Goal: Answer question/provide support: Share knowledge or assist other users

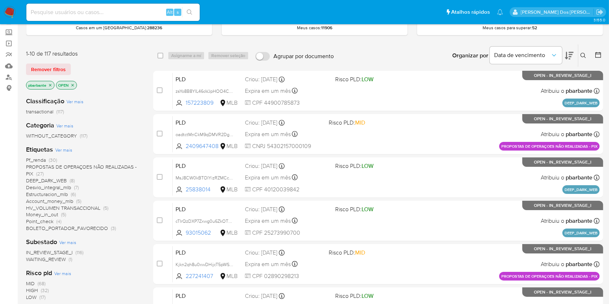
scroll to position [39, 0]
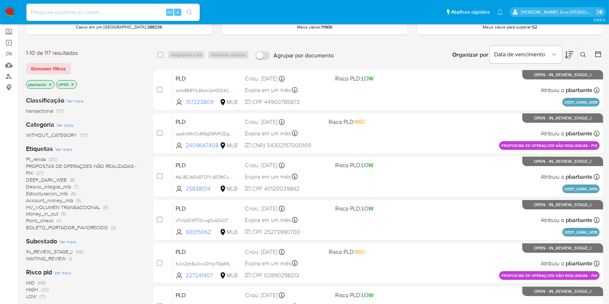
click at [101, 151] on div "Etiquetas Ver mais Pf_renda (30) PROPOSTAS DE OPERAÇOES NÃO REALIZADAS - PIX (2…" at bounding box center [84, 187] width 116 height 87
click at [135, 169] on span "PROPOSTAS DE OPERAÇOES NÃO REALIZADAS - PIX" at bounding box center [81, 169] width 110 height 14
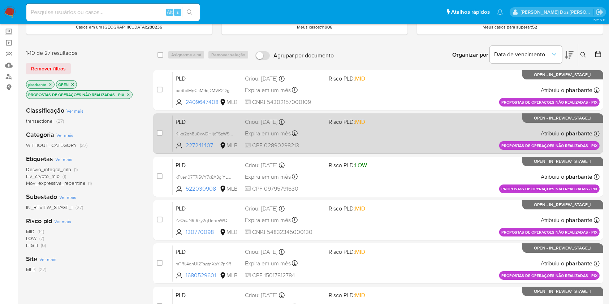
click at [376, 152] on div "PLD Kjkn2qh8u0xwDHijcT5pWSkZ 227241407 MLB Risco PLD: MID Criou: 14/08/2025 Cri…" at bounding box center [386, 133] width 427 height 36
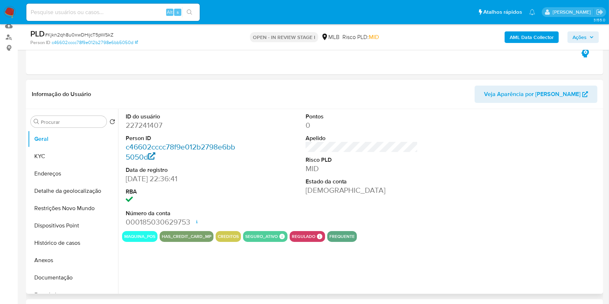
scroll to position [114, 0]
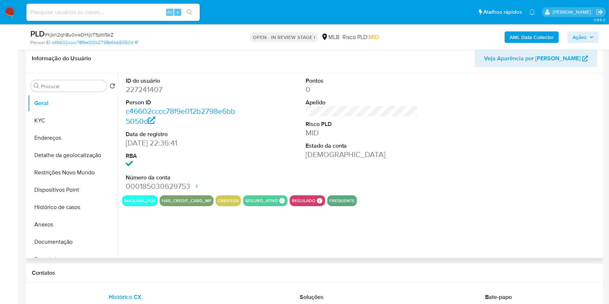
select select "10"
click at [148, 95] on dd "227241407" at bounding box center [182, 89] width 113 height 10
copy dd "227241407"
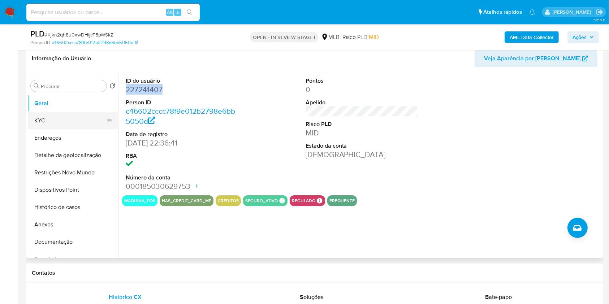
click at [66, 126] on button "KYC" at bounding box center [70, 120] width 84 height 17
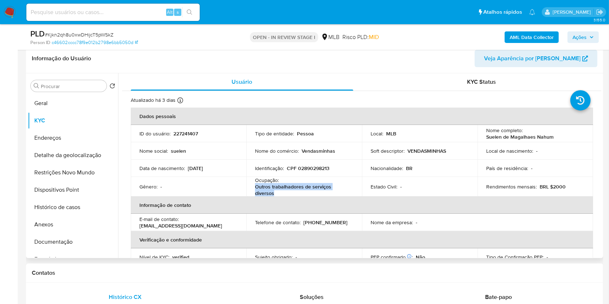
drag, startPoint x: 288, startPoint y: 201, endPoint x: 251, endPoint y: 197, distance: 37.8
click at [251, 196] on td "Ocupação : Outros trabalhadores de serviços diversos" at bounding box center [304, 186] width 116 height 19
copy p "Outros trabalhadores de serviços diversos"
click at [78, 251] on button "Documentação" at bounding box center [70, 241] width 84 height 17
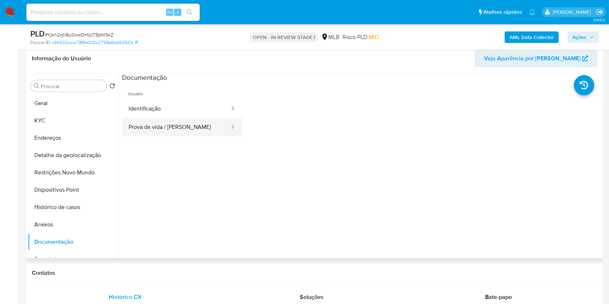
click at [179, 133] on button "Prova de vida / [PERSON_NAME]" at bounding box center [176, 127] width 108 height 18
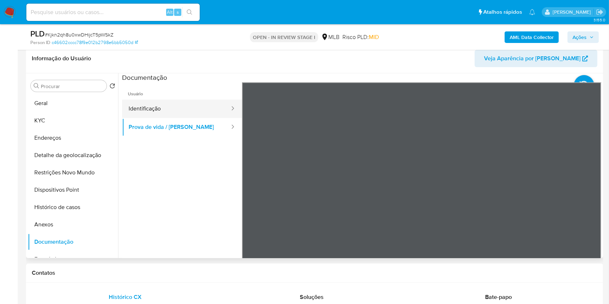
click at [177, 118] on button "Identificação" at bounding box center [176, 109] width 108 height 18
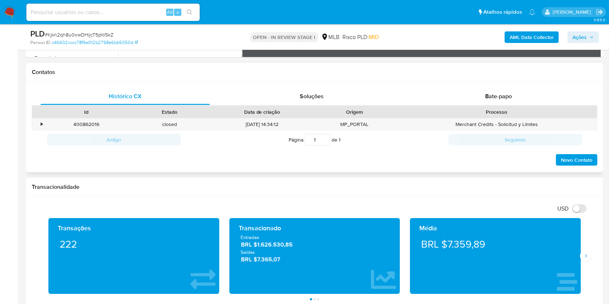
scroll to position [314, 0]
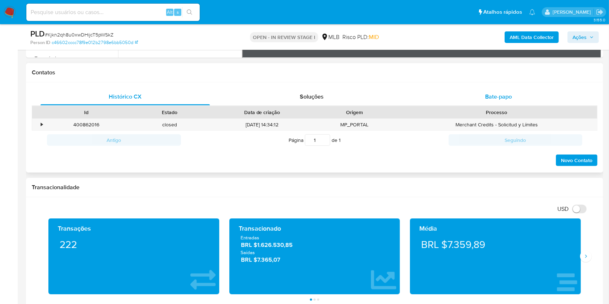
click at [479, 105] on div "Bate-papo" at bounding box center [498, 96] width 169 height 17
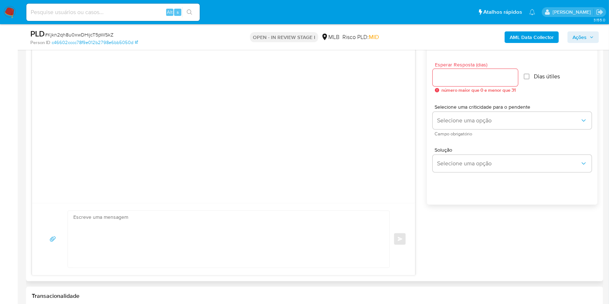
scroll to position [395, 0]
click at [460, 82] on input "Esperar Resposta (dias)" at bounding box center [474, 76] width 85 height 9
type input "3"
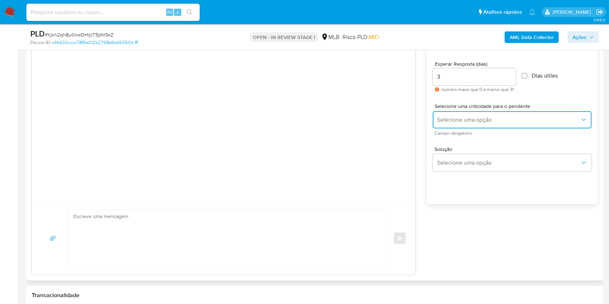
click at [464, 123] on span "Selecione uma opção" at bounding box center [508, 119] width 143 height 7
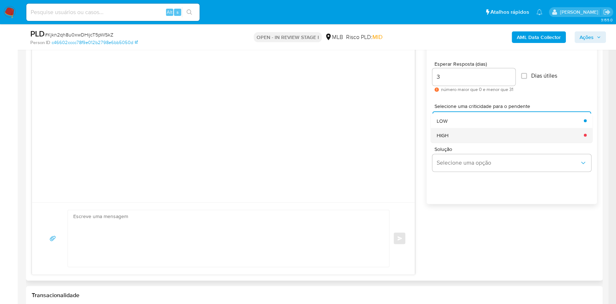
click at [461, 142] on div "HIGH" at bounding box center [508, 135] width 143 height 14
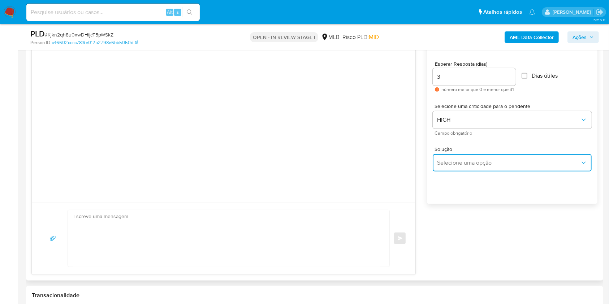
click at [473, 166] on span "Selecione uma opção" at bounding box center [508, 162] width 143 height 7
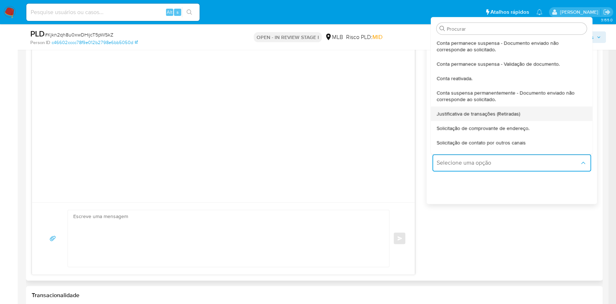
click at [498, 117] on span "Justificativa de transações (Retiradas)" at bounding box center [478, 113] width 83 height 6
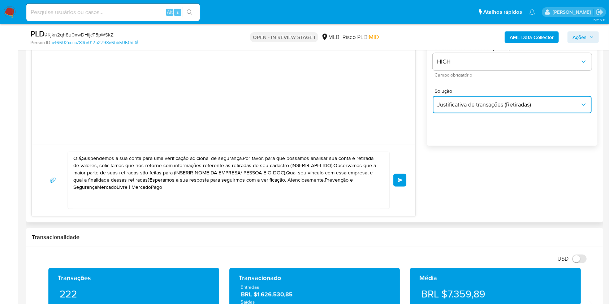
scroll to position [485, 0]
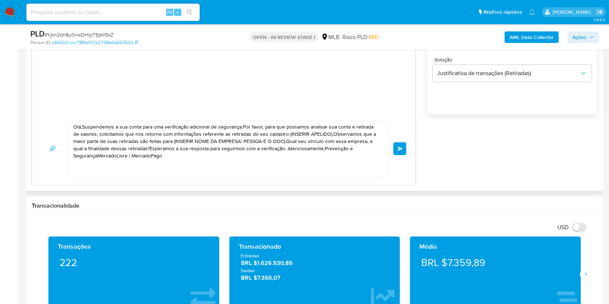
click at [312, 152] on textarea "Olá,Suspendemos a sua conta para uma verificação adicional de segurança.Por fav…" at bounding box center [226, 149] width 307 height 57
paste textarea "! Estamos realizando uma verificação adicional de segurança em contas de usuári…"
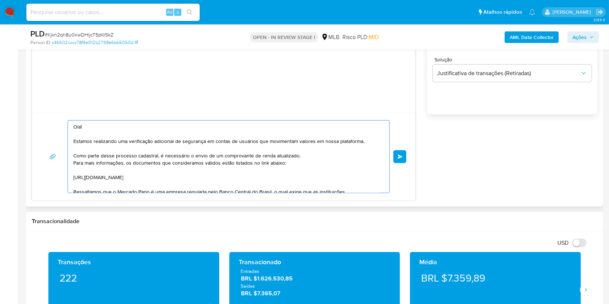
scroll to position [78, 0]
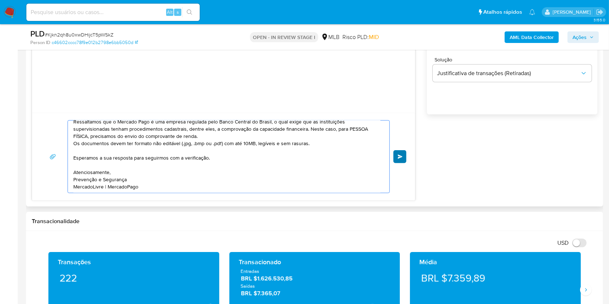
type textarea "Olá! Estamos realizando uma verificação adicional de segurança em contas de usu…"
click at [398, 159] on span "common.send" at bounding box center [399, 156] width 5 height 4
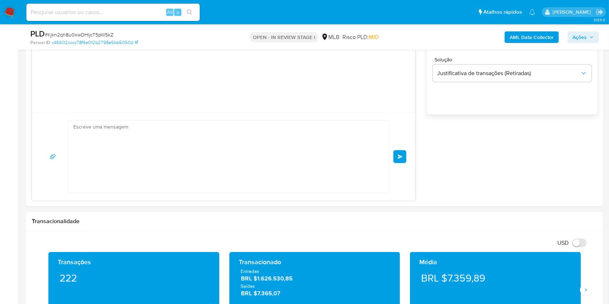
scroll to position [46, 0]
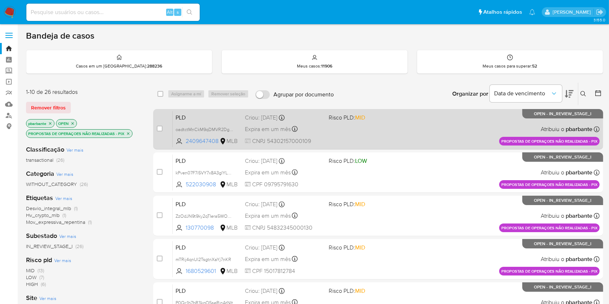
click at [421, 129] on div "PLD oadtctMnCkM9qDMVR2Dg7f87 2409647408 MLB Risco PLD: MID Criou: 14/08/2025 Cr…" at bounding box center [386, 129] width 427 height 36
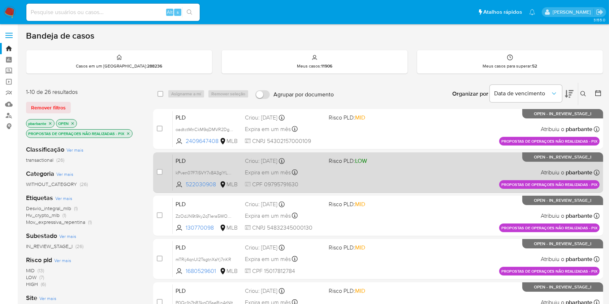
click at [406, 165] on span "Risco PLD: LOW" at bounding box center [367, 160] width 78 height 9
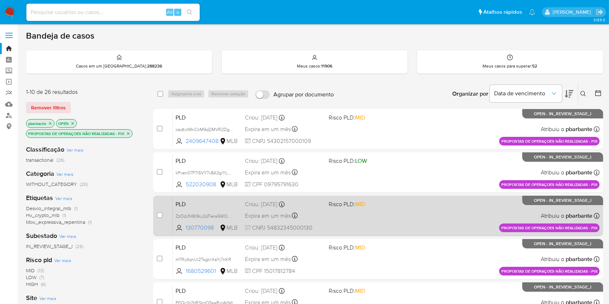
click at [409, 232] on div "PLD ZzOdJN9t9ky2qTIera5WObvW 130770098 MLB Risco PLD: MID Criou: 14/08/2025 Cri…" at bounding box center [386, 215] width 427 height 36
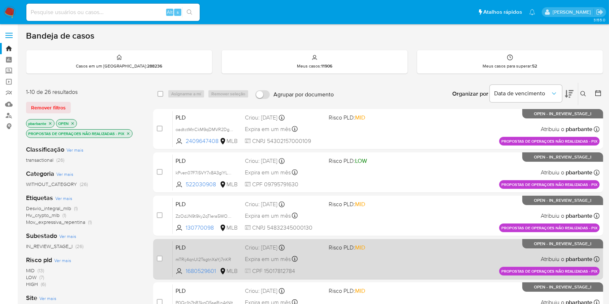
click at [405, 275] on div "PLD mTRij4qnUl2TsgtnXaYj7nKR 1680529601 MLB Risco PLD: MID Criou: 14/08/2025 Cr…" at bounding box center [386, 259] width 427 height 36
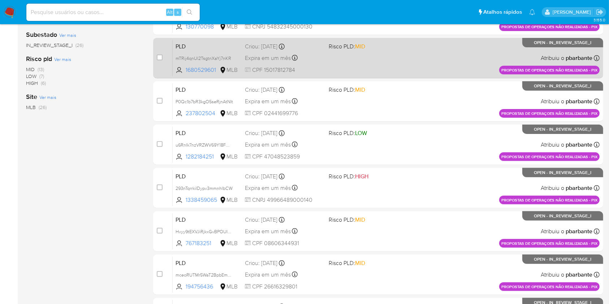
scroll to position [292, 0]
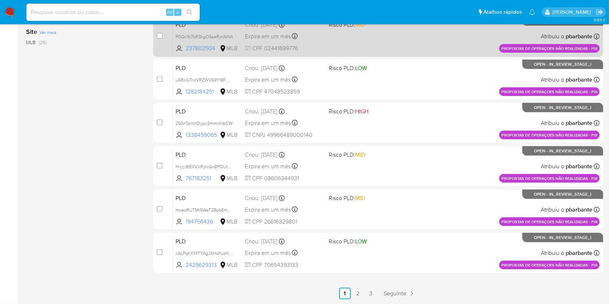
click at [439, 51] on div "PLD P0Qc1b7bR3kgO5seRjnAtNIt 237802504 MLB Risco PLD: MID Criou: 14/08/2025 Cri…" at bounding box center [386, 36] width 427 height 36
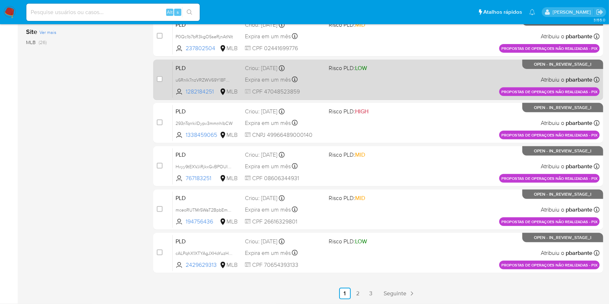
click at [428, 87] on div "PLD u6RnIk7nzVRZWV69Y18FWrfS 1282184251 MLB Risco PLD: LOW Criou: 14/08/2025 Cr…" at bounding box center [386, 79] width 427 height 36
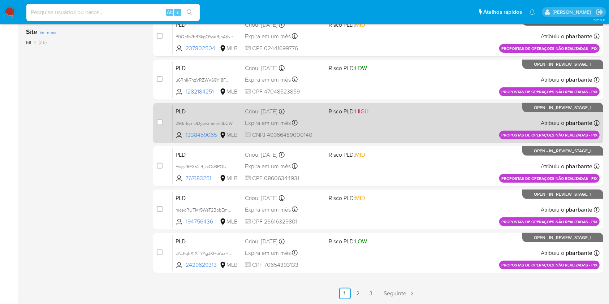
click at [425, 135] on div "PLD 293nTqrrkilDypv3mmnhlbCW 1338459065 MLB Risco PLD: HIGH Criou: 14/08/2025 C…" at bounding box center [386, 123] width 427 height 36
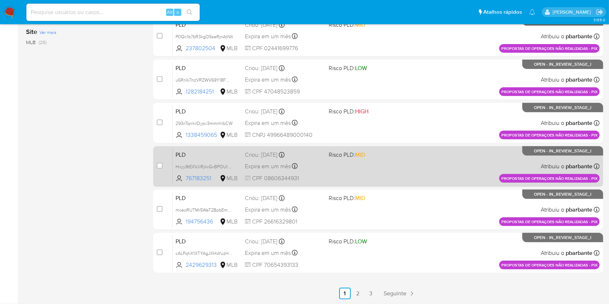
click at [421, 184] on div "PLD Hvyy9tEXVJiRjkxGvBPOUImF 767183251 MLB Risco PLD: MID Criou: 14/08/2025 Cri…" at bounding box center [386, 166] width 427 height 36
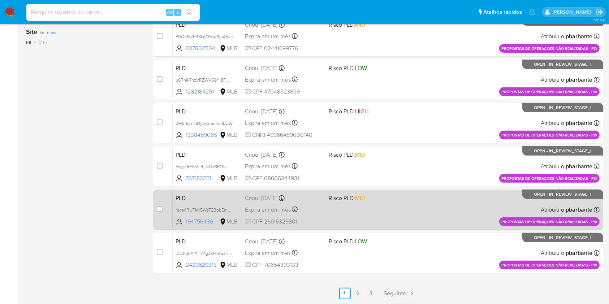
click at [422, 221] on div "PLD mceoRUTMr5WaT2BpbEmpNofn 194756436 MLB Risco PLD: MID Criou: 14/08/2025 Cri…" at bounding box center [386, 209] width 427 height 36
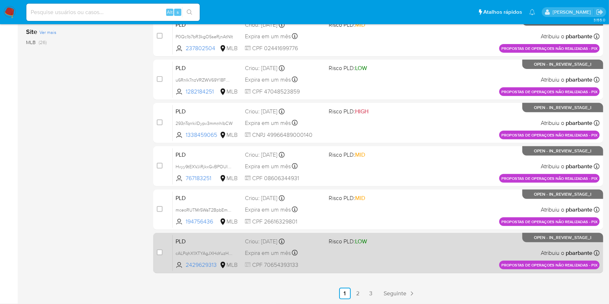
click at [424, 270] on div "PLD cALPqhX1XTYAgJXHoYuzHbMz 2429629313 MLB Risco PLD: LOW Criou: 14/08/2025 Cr…" at bounding box center [386, 253] width 427 height 36
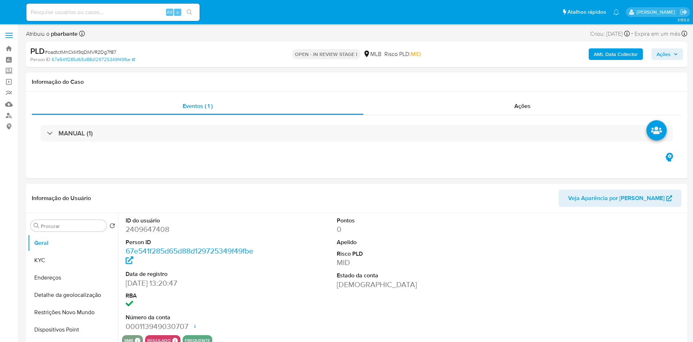
select select "10"
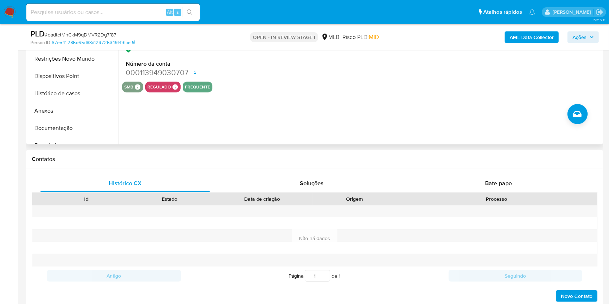
scroll to position [222, 0]
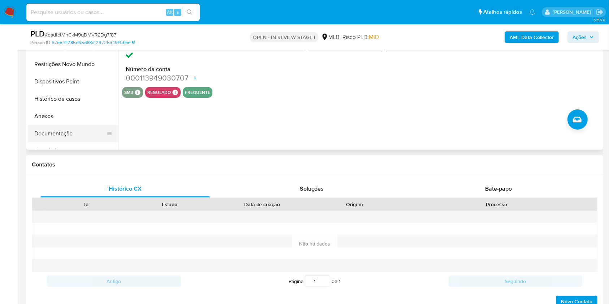
click at [52, 142] on button "Documentação" at bounding box center [70, 133] width 84 height 17
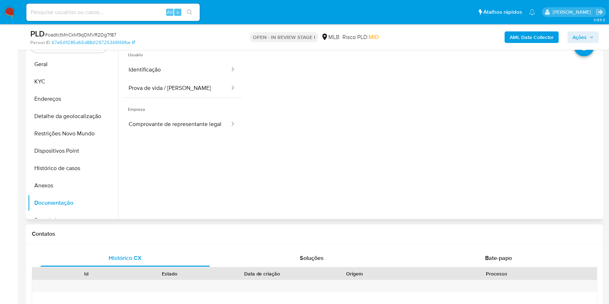
scroll to position [152, 0]
click at [203, 135] on button "Comprovante de representante legal" at bounding box center [176, 125] width 108 height 18
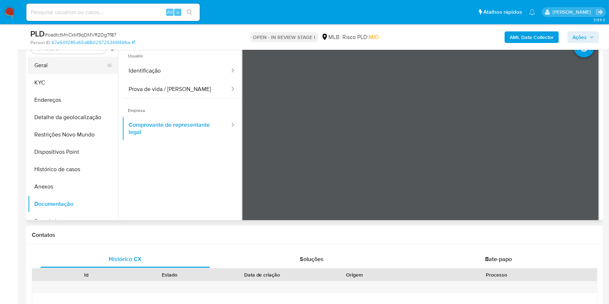
click at [62, 74] on button "Geral" at bounding box center [70, 65] width 84 height 17
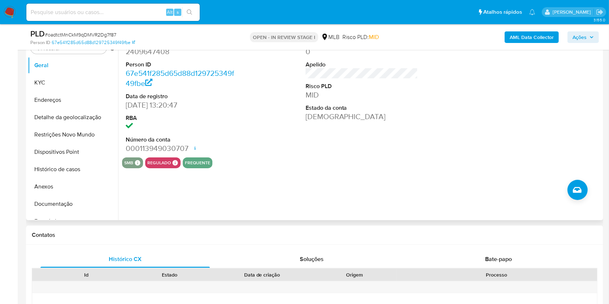
click at [151, 47] on dt "ID do usuário" at bounding box center [182, 43] width 113 height 8
click at [149, 57] on dd "2409647408" at bounding box center [182, 52] width 113 height 10
copy dd "2409647408"
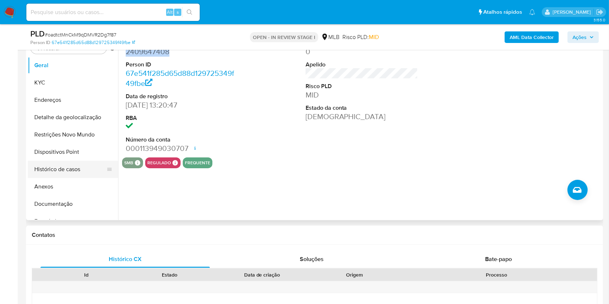
click at [64, 178] on button "Histórico de casos" at bounding box center [70, 169] width 84 height 17
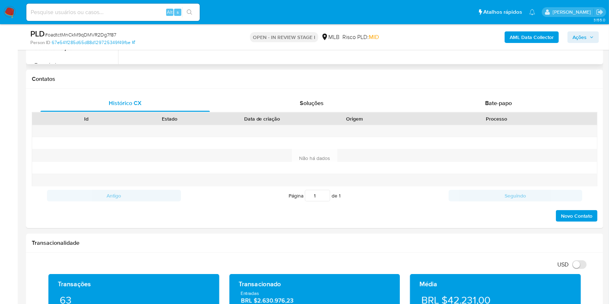
scroll to position [332, 0]
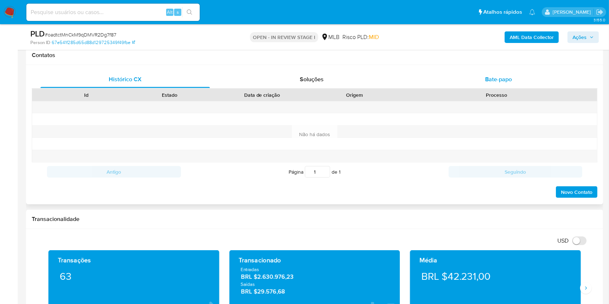
click at [500, 83] on span "Bate-papo" at bounding box center [498, 79] width 27 height 8
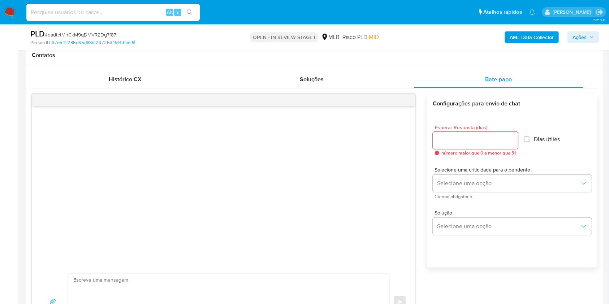
click at [471, 145] on input "Esperar Resposta (dias)" at bounding box center [474, 140] width 85 height 9
type input "3"
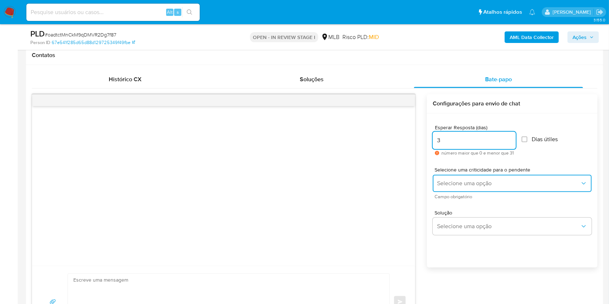
click at [502, 192] on button "Selecione uma opção" at bounding box center [511, 183] width 159 height 17
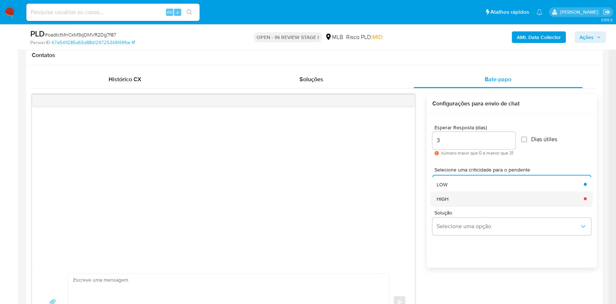
click at [476, 206] on div "HIGH" at bounding box center [508, 198] width 143 height 14
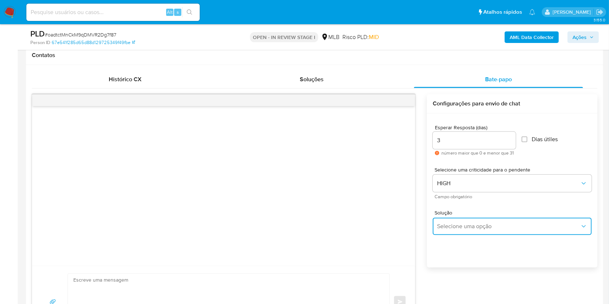
click at [477, 230] on button "Selecione uma opção" at bounding box center [511, 226] width 159 height 17
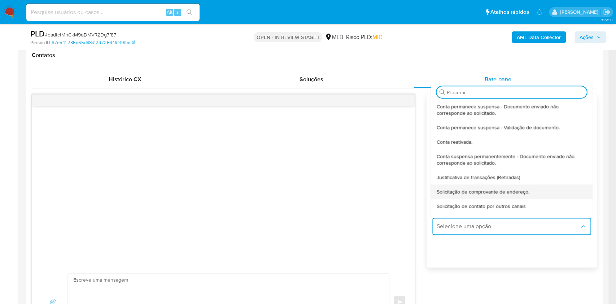
click at [499, 195] on div "Solicitação de comprovante de endereço." at bounding box center [510, 191] width 146 height 14
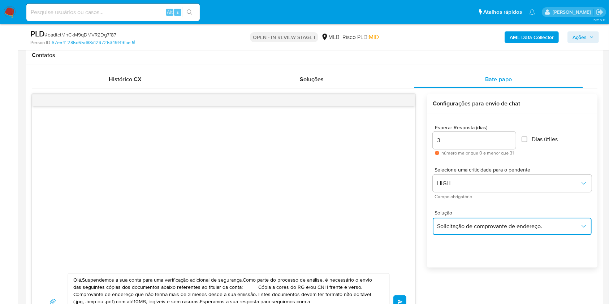
click at [481, 230] on button "Solicitação de comprovante de endereço." at bounding box center [511, 226] width 159 height 17
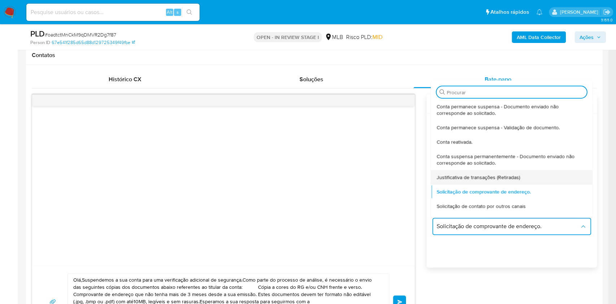
click at [498, 184] on div "Justificativa de transações (Retiradas)" at bounding box center [510, 177] width 146 height 14
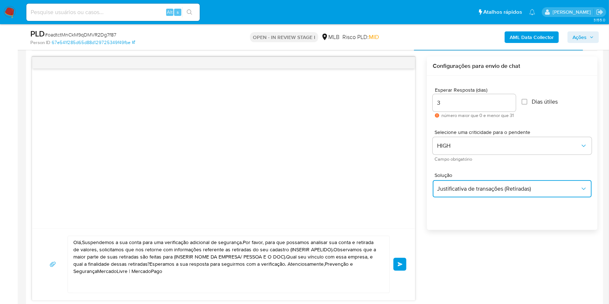
scroll to position [370, 0]
click at [264, 253] on textarea "Olá,Suspendemos a sua conta para uma verificação adicional de segurança.Por fav…" at bounding box center [226, 264] width 307 height 57
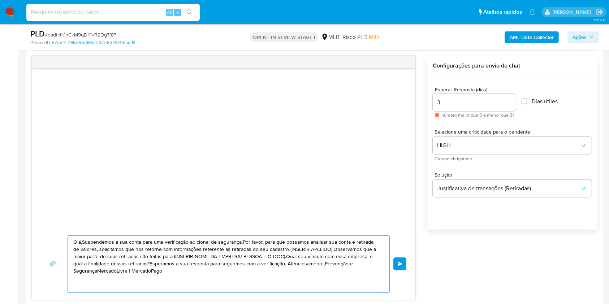
paste textarea "! Estamos realizando uma verificação adicional de segurança em contas de usuári…"
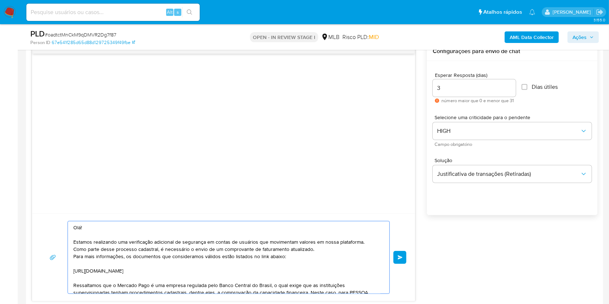
scroll to position [70, 0]
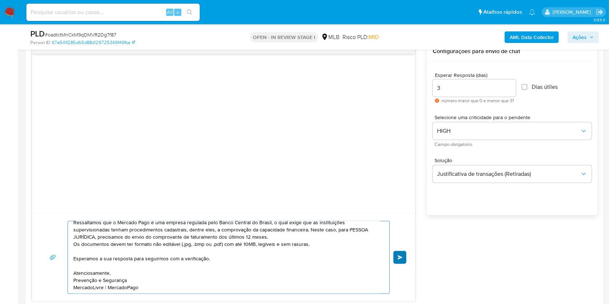
type textarea "Olá! Estamos realizando uma verificação adicional de segurança em contas de usu…"
click at [398, 264] on button "common.send" at bounding box center [399, 257] width 13 height 13
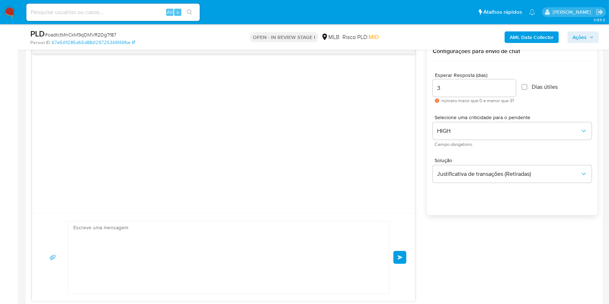
scroll to position [39, 0]
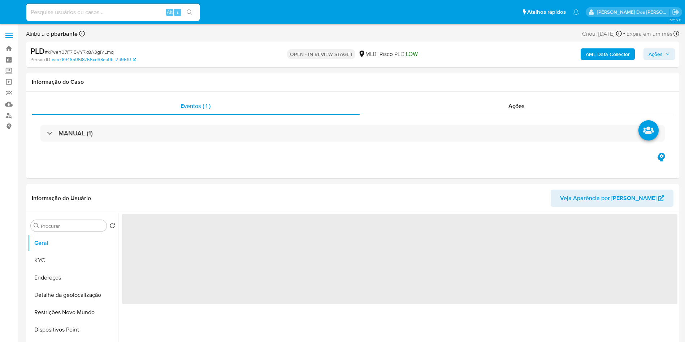
select select "10"
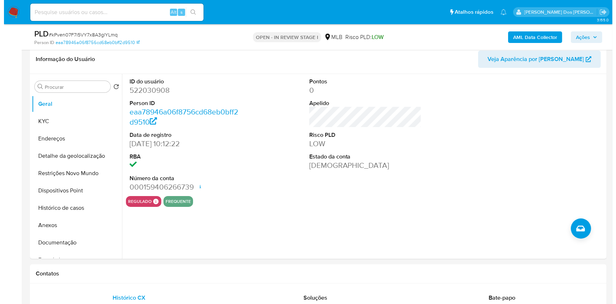
scroll to position [114, 0]
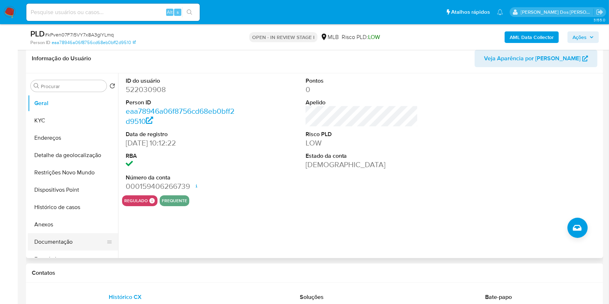
click at [61, 249] on button "Documentação" at bounding box center [70, 241] width 84 height 17
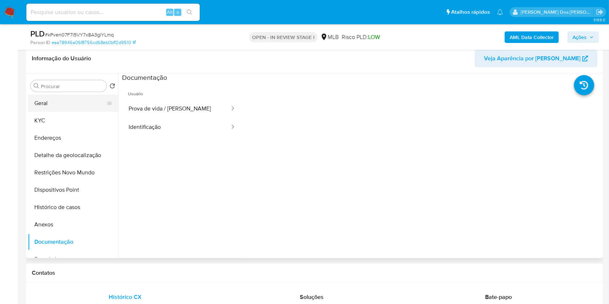
click at [67, 110] on button "Geral" at bounding box center [70, 103] width 84 height 17
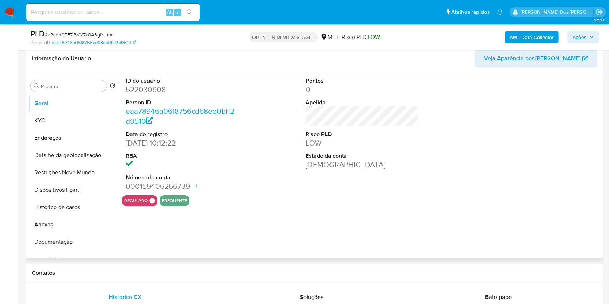
click at [144, 95] on dd "522030908" at bounding box center [182, 89] width 113 height 10
copy dd "522030908"
click at [70, 129] on button "KYC" at bounding box center [70, 120] width 84 height 17
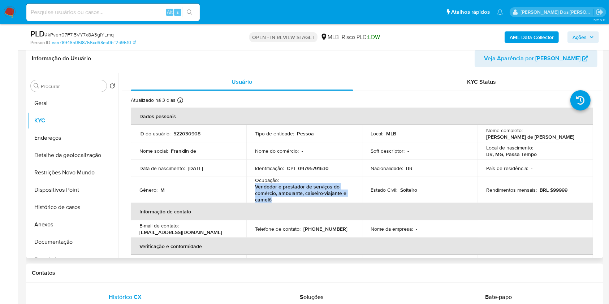
drag, startPoint x: 277, startPoint y: 209, endPoint x: 254, endPoint y: 199, distance: 24.7
click at [254, 199] on td "Ocupação : Vendedor e prestador de serviços do comércio, ambulante, caixeiro-vi…" at bounding box center [304, 190] width 116 height 26
copy p "Vendedor e prestador de serviços do comércio, ambulante, caixeiro-viajante e ca…"
click at [62, 251] on button "Documentação" at bounding box center [70, 241] width 84 height 17
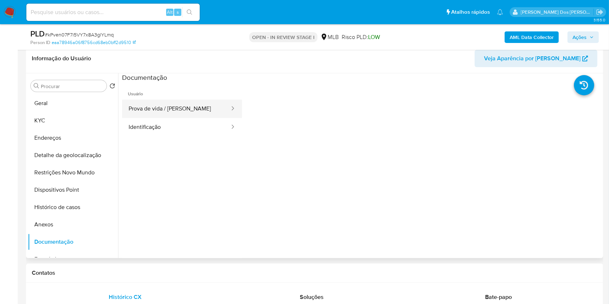
click at [175, 118] on button "Prova de vida / [PERSON_NAME]" at bounding box center [176, 109] width 108 height 18
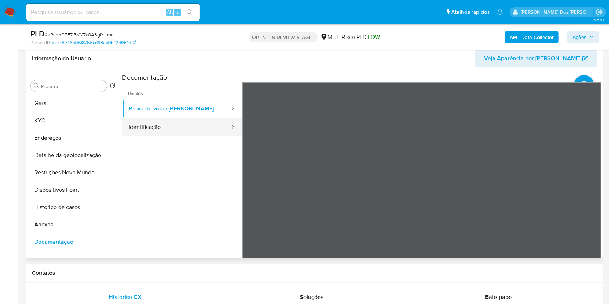
click at [169, 136] on button "Identificação" at bounding box center [176, 127] width 108 height 18
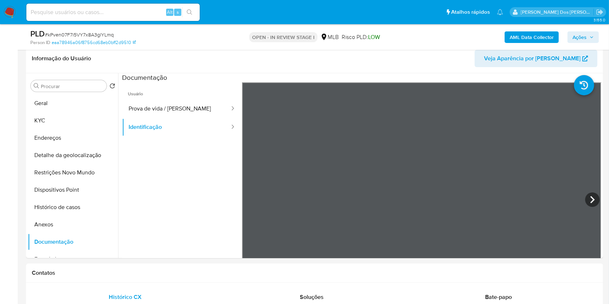
click at [526, 36] on b "AML Data Collector" at bounding box center [531, 37] width 44 height 12
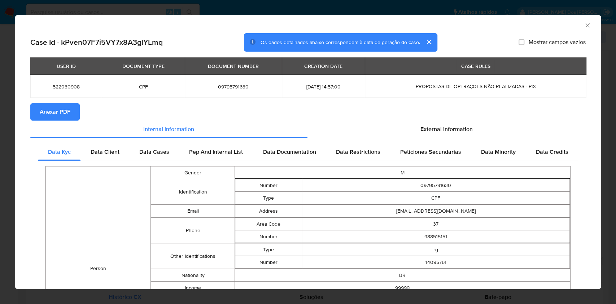
click at [452, 121] on section "Anexar PDF" at bounding box center [308, 111] width 556 height 17
click at [439, 138] on div "External information" at bounding box center [447, 129] width 279 height 17
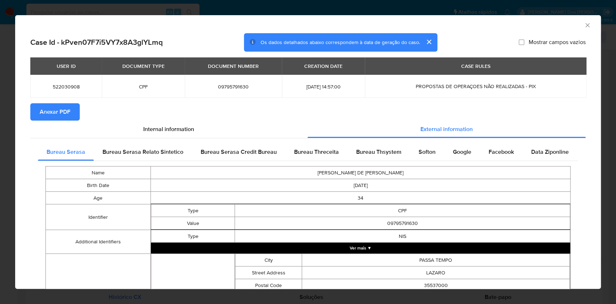
click at [72, 108] on button "Anexar PDF" at bounding box center [54, 111] width 49 height 17
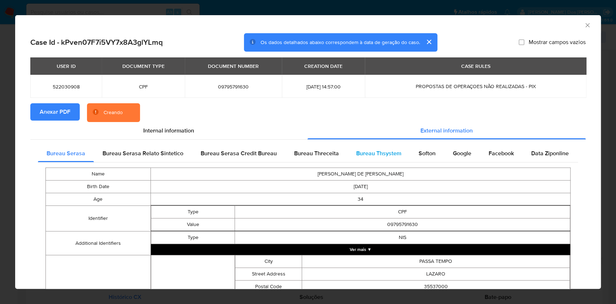
click at [391, 157] on span "Bureau Thsystem" at bounding box center [378, 153] width 45 height 8
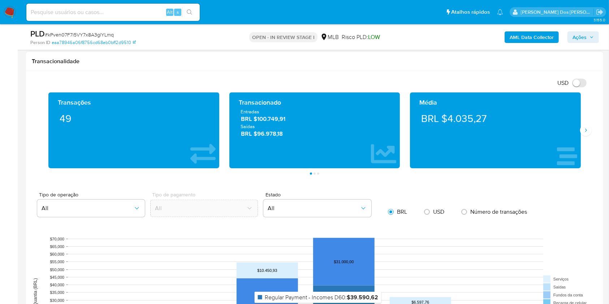
scroll to position [480, 0]
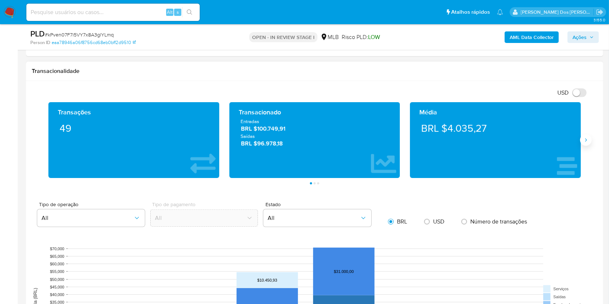
click at [583, 143] on icon "Siguiente" at bounding box center [586, 140] width 6 height 6
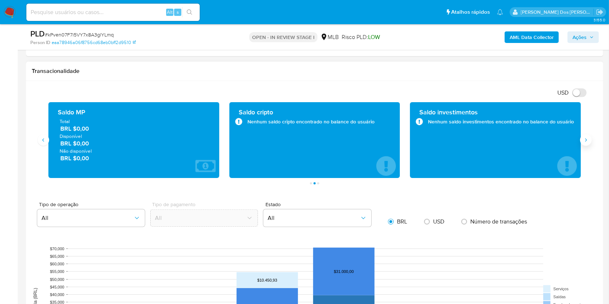
click at [583, 143] on icon "Siguiente" at bounding box center [586, 140] width 6 height 6
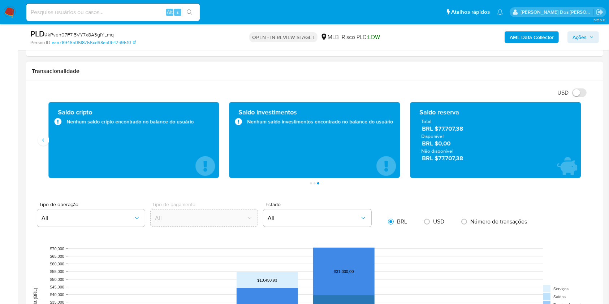
click at [47, 146] on button "Anterior" at bounding box center [44, 140] width 12 height 12
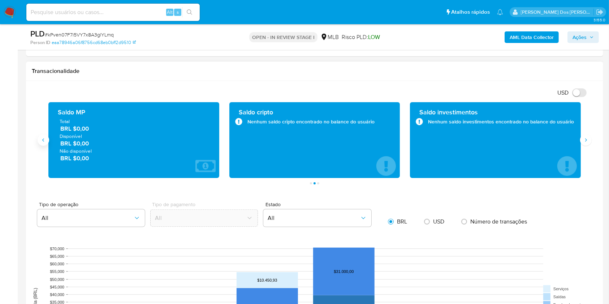
click at [45, 146] on button "Anterior" at bounding box center [44, 140] width 12 height 12
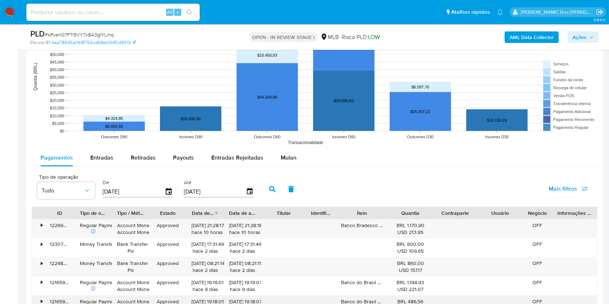
scroll to position [710, 0]
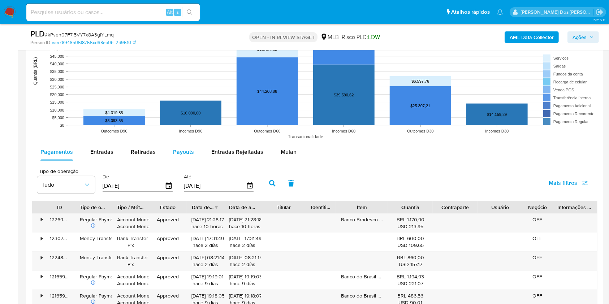
click at [185, 156] on span "Payouts" at bounding box center [183, 152] width 21 height 8
select select "10"
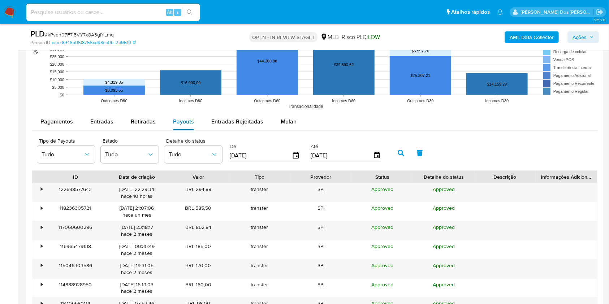
scroll to position [740, 0]
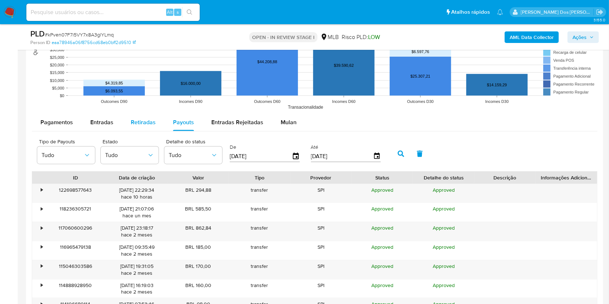
click at [139, 126] on span "Retiradas" at bounding box center [143, 122] width 25 height 8
select select "10"
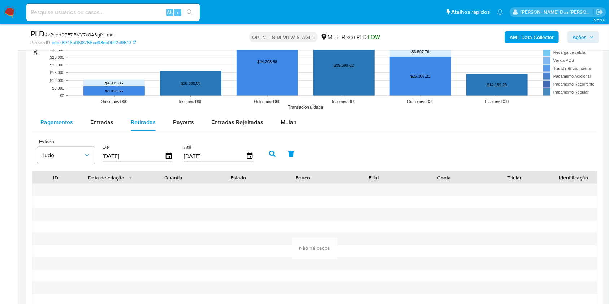
click at [53, 126] on span "Pagamentos" at bounding box center [56, 122] width 32 height 8
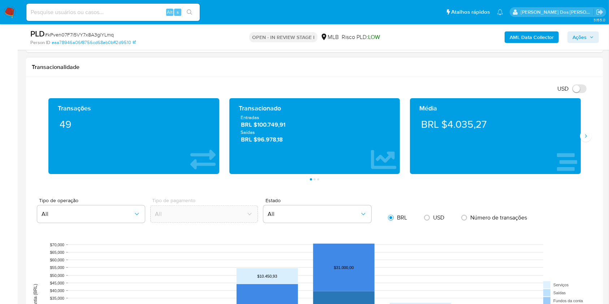
scroll to position [485, 0]
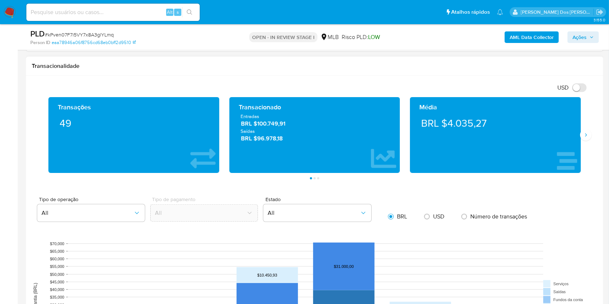
click at [576, 147] on div "Média BRL $4.035,27" at bounding box center [495, 135] width 171 height 76
click at [580, 141] on button "Siguiente" at bounding box center [586, 135] width 12 height 12
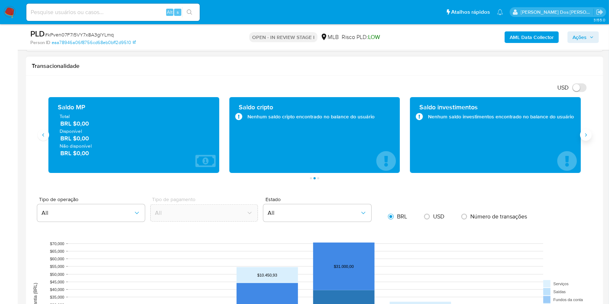
click at [580, 141] on button "Siguiente" at bounding box center [586, 135] width 12 height 12
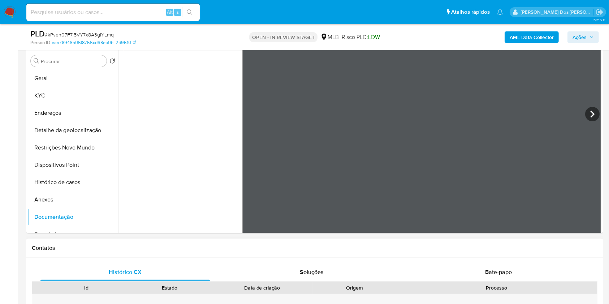
scroll to position [139, 0]
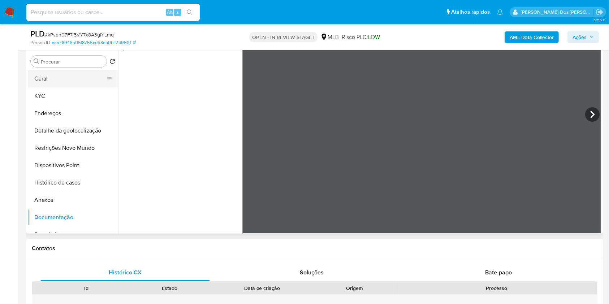
click at [58, 87] on button "Geral" at bounding box center [70, 78] width 84 height 17
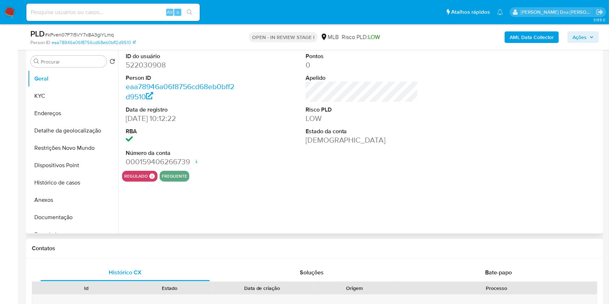
click at [148, 70] on dd "522030908" at bounding box center [182, 65] width 113 height 10
copy dd "522030908"
click at [107, 40] on link "eaa78946a06f8756cd68eb0bff2d9510" at bounding box center [94, 42] width 84 height 6
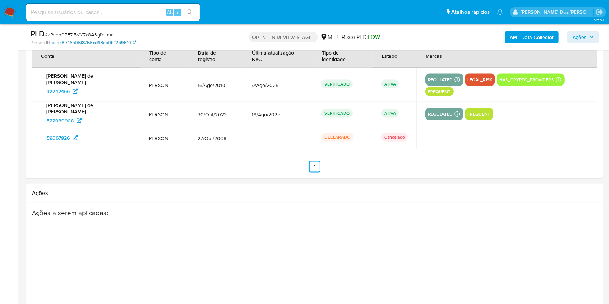
scroll to position [1127, 0]
click at [64, 114] on span "522030908" at bounding box center [60, 120] width 27 height 12
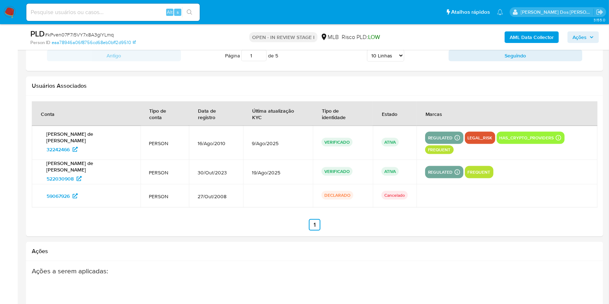
scroll to position [1070, 0]
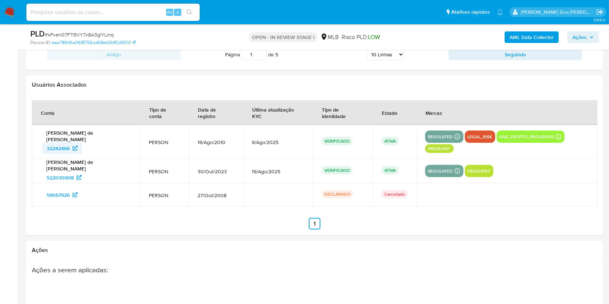
click at [58, 146] on span "32242466" at bounding box center [58, 149] width 23 height 12
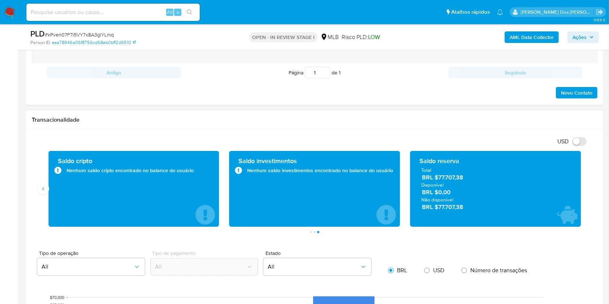
scroll to position [0, 0]
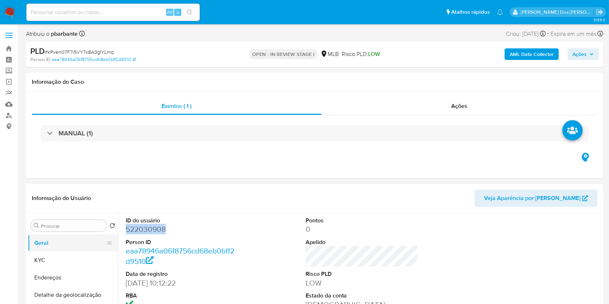
click at [63, 252] on button "Geral" at bounding box center [70, 242] width 84 height 17
click at [247, 213] on div "Informação do Usuário Veja Aparência por Pessoa" at bounding box center [314, 198] width 577 height 29
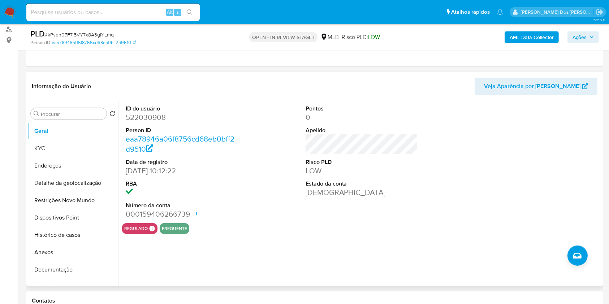
scroll to position [88, 0]
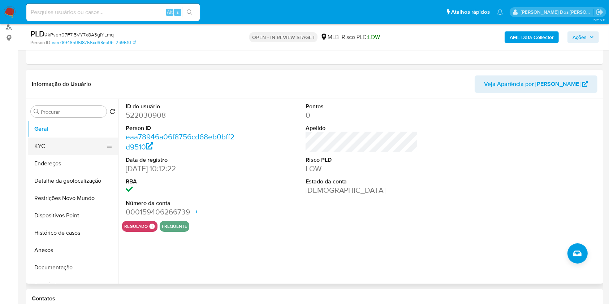
click at [57, 152] on button "KYC" at bounding box center [70, 146] width 84 height 17
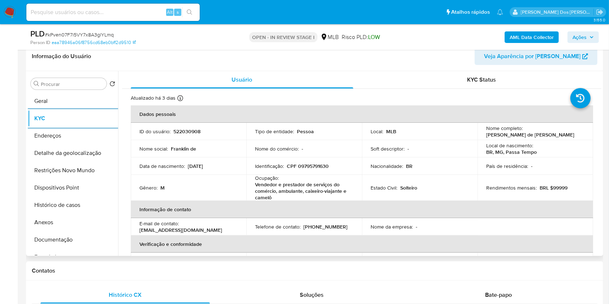
scroll to position [315, 0]
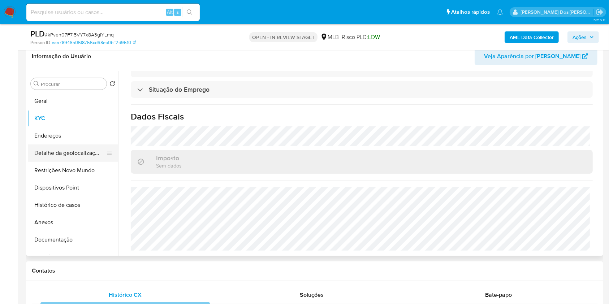
click at [78, 162] on button "Detalhe da geolocalização" at bounding box center [70, 152] width 84 height 17
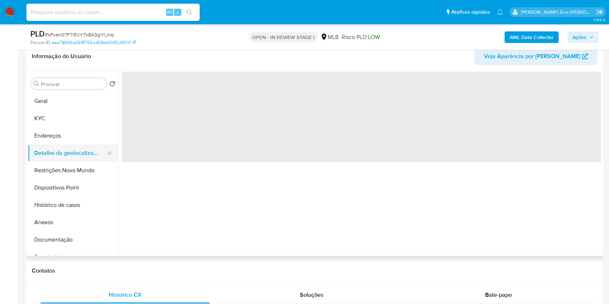
scroll to position [0, 0]
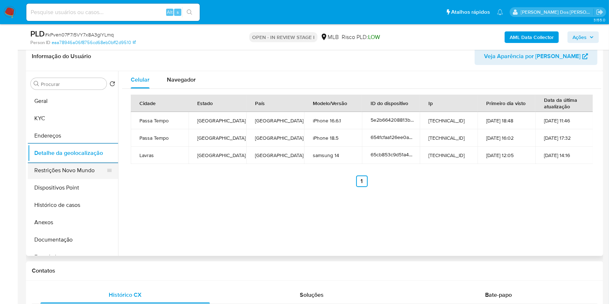
click at [79, 179] on button "Restrições Novo Mundo" at bounding box center [70, 170] width 84 height 17
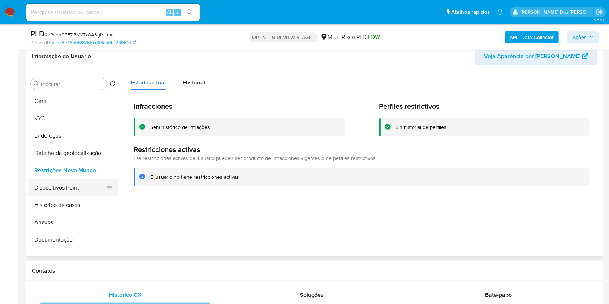
click at [64, 196] on button "Dispositivos Point" at bounding box center [70, 187] width 84 height 17
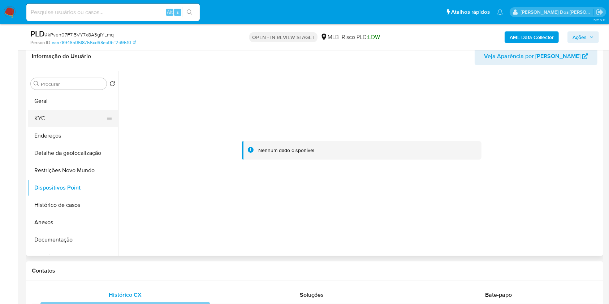
click at [58, 127] on button "KYC" at bounding box center [70, 118] width 84 height 17
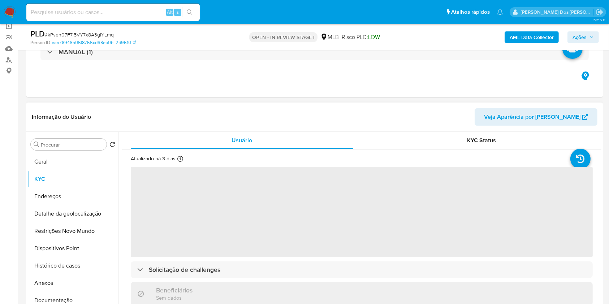
scroll to position [55, 0]
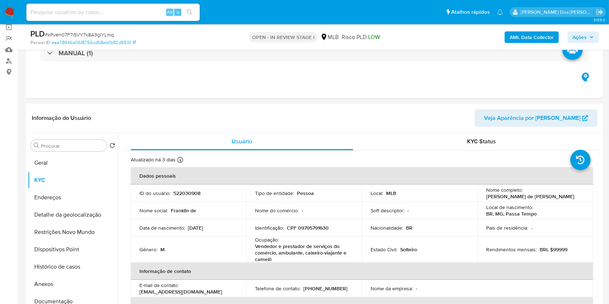
click at [588, 39] on span "Ações" at bounding box center [582, 37] width 21 height 10
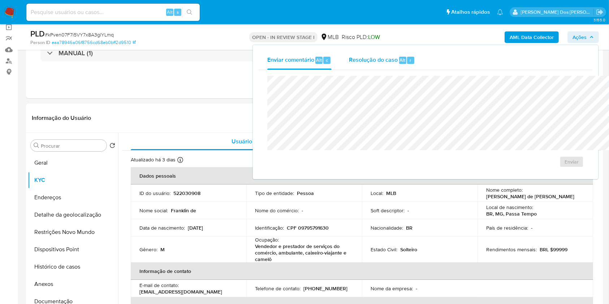
click at [349, 66] on div "Resolução do caso Alt r" at bounding box center [382, 60] width 66 height 19
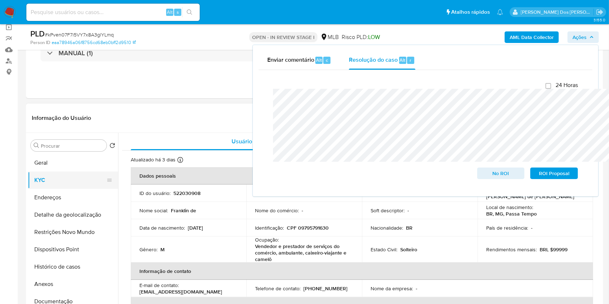
click at [65, 189] on button "KYC" at bounding box center [70, 179] width 84 height 17
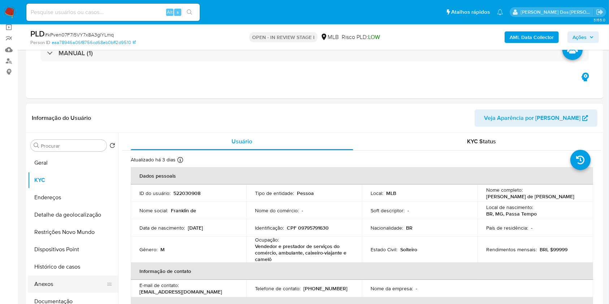
click at [45, 290] on button "Anexos" at bounding box center [70, 283] width 84 height 17
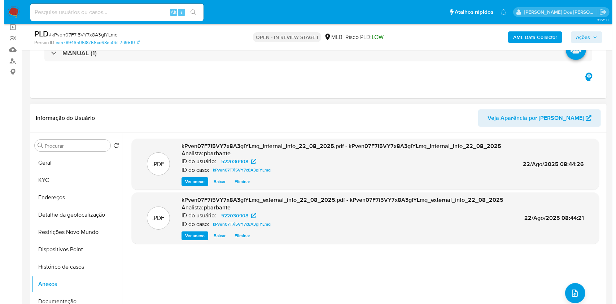
scroll to position [19, 0]
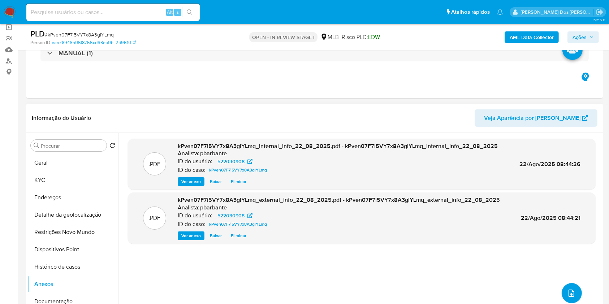
click at [568, 297] on icon "upload-file" at bounding box center [571, 292] width 6 height 7
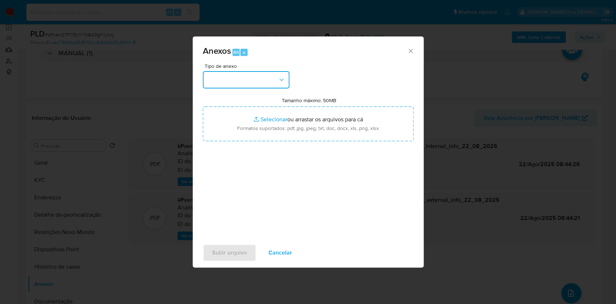
click at [248, 71] on button "button" at bounding box center [246, 79] width 87 height 17
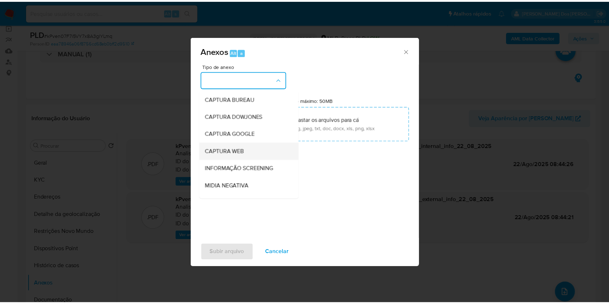
scroll to position [90, 0]
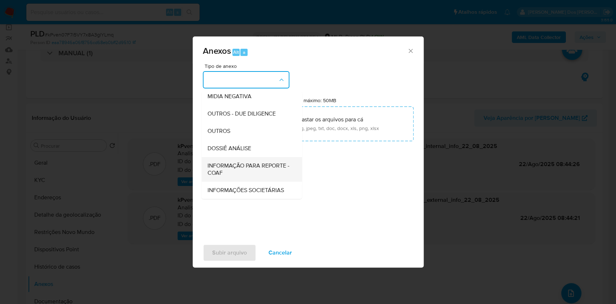
click at [229, 162] on span "INFORMAÇÃO PARA REPORTE - COAF" at bounding box center [249, 169] width 84 height 14
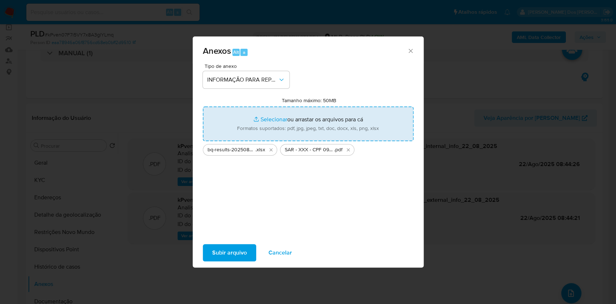
type input "C:\fakepath\Mulan 522030908_2025_08_21_12_39_32.xlsx"
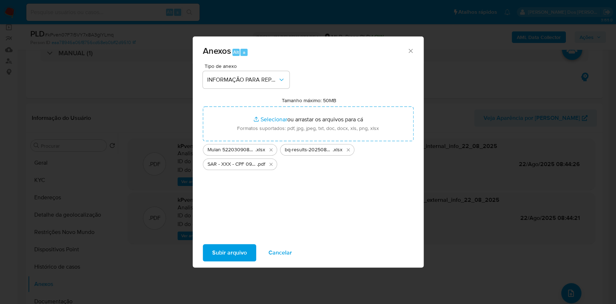
click at [212, 259] on span "Subir arquivo" at bounding box center [229, 253] width 35 height 16
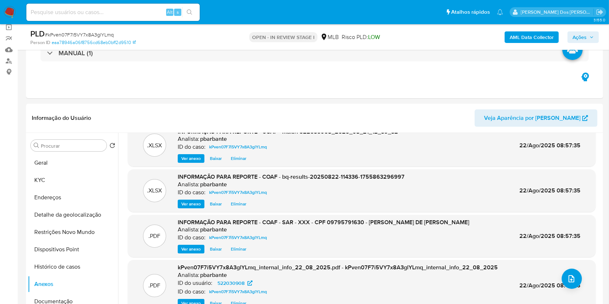
click at [587, 33] on span "Ações" at bounding box center [582, 37] width 21 height 10
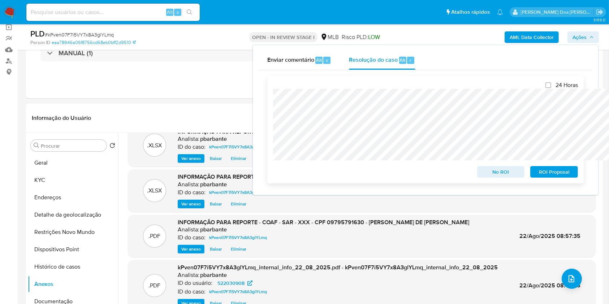
click at [548, 177] on span "ROI Proposal" at bounding box center [554, 172] width 38 height 10
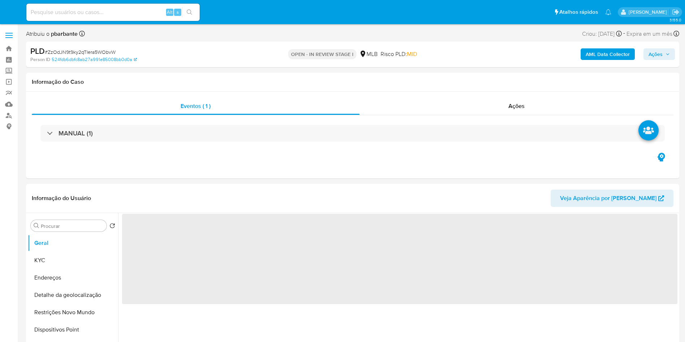
select select "10"
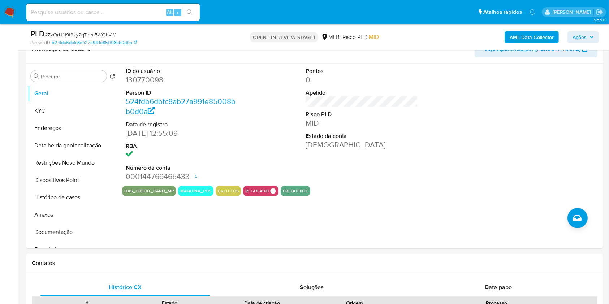
scroll to position [90, 0]
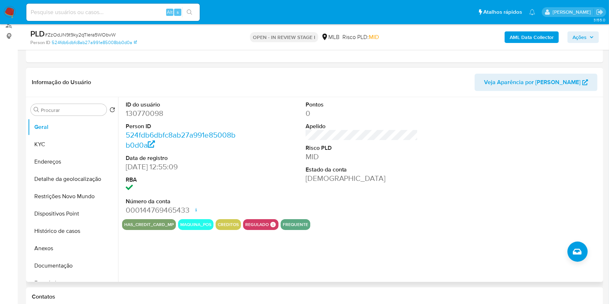
click at [147, 118] on dd "130770098" at bounding box center [182, 113] width 113 height 10
copy dd "130770098"
click at [65, 271] on button "Documentação" at bounding box center [70, 265] width 84 height 17
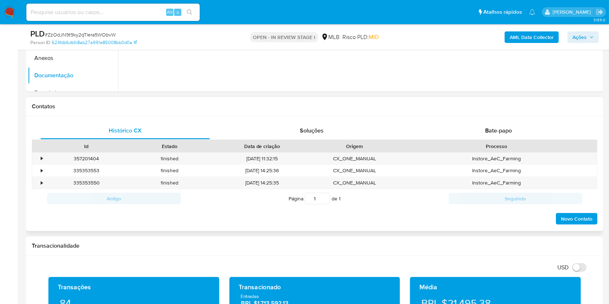
scroll to position [280, 0]
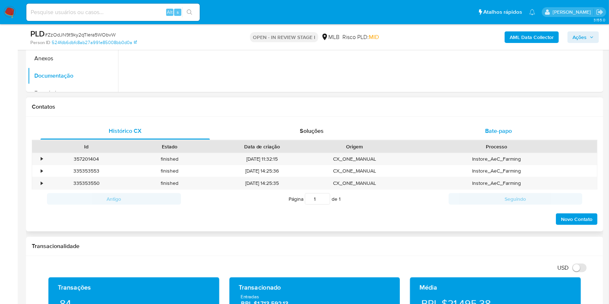
click at [486, 135] on span "Bate-papo" at bounding box center [498, 131] width 27 height 8
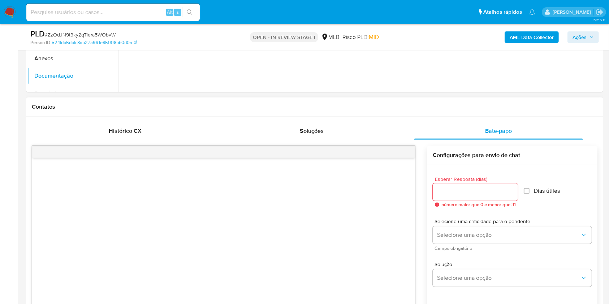
click at [450, 197] on input "Esperar Resposta (dias)" at bounding box center [474, 191] width 85 height 9
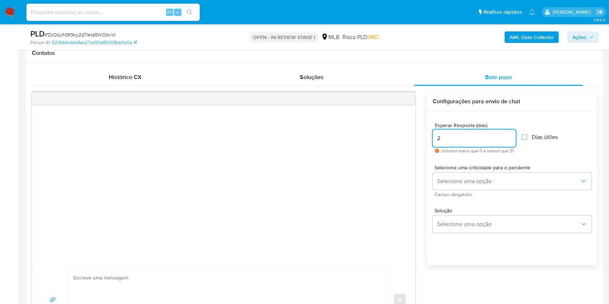
scroll to position [340, 0]
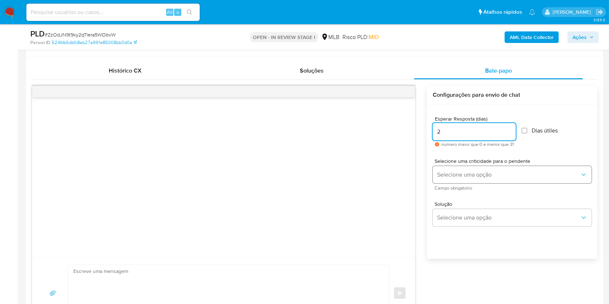
type input "2"
click at [467, 178] on span "Selecione uma opção" at bounding box center [508, 174] width 143 height 7
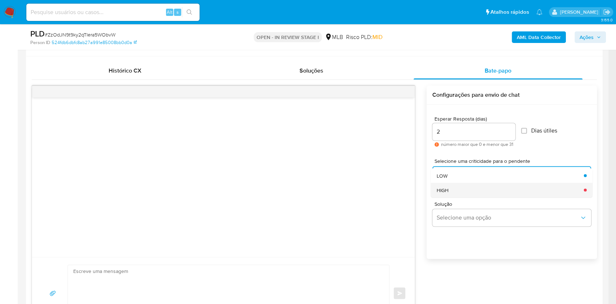
click at [460, 197] on div "HIGH" at bounding box center [508, 190] width 143 height 14
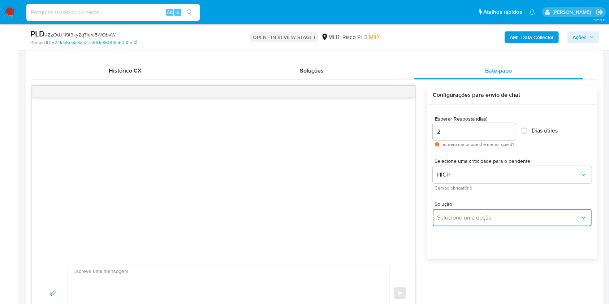
click at [463, 221] on span "Selecione uma opção" at bounding box center [508, 217] width 143 height 7
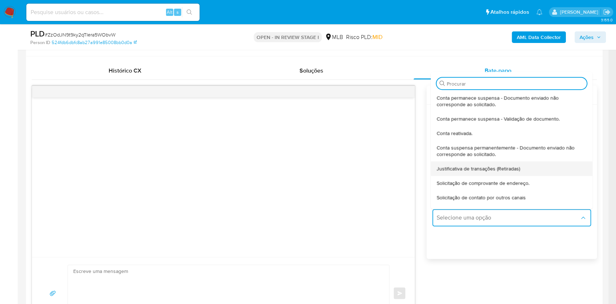
click at [472, 172] on span "Justificativa de transações (Retiradas)" at bounding box center [478, 168] width 83 height 6
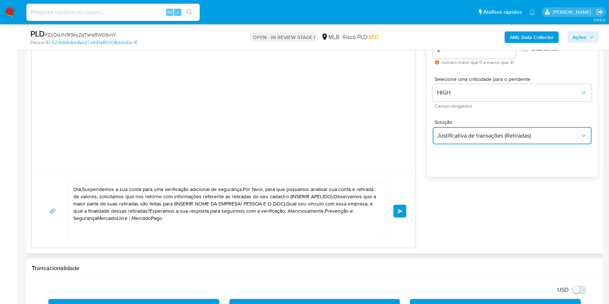
scroll to position [429, 0]
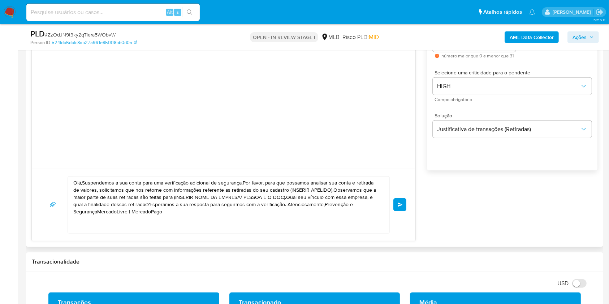
click at [321, 201] on textarea "Olá,Suspendemos a sua conta para uma verificação adicional de segurança.Por fav…" at bounding box center [226, 205] width 307 height 57
paste textarea "! Estamos realizando uma verificação adicional de segurança em contas de usuári…"
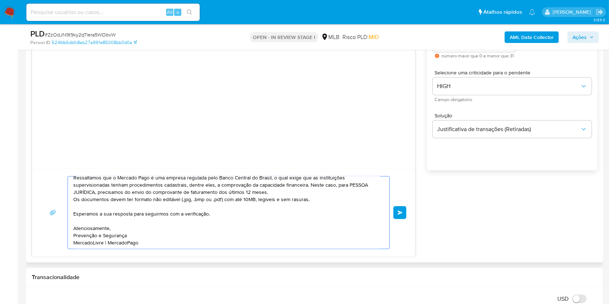
scroll to position [0, 0]
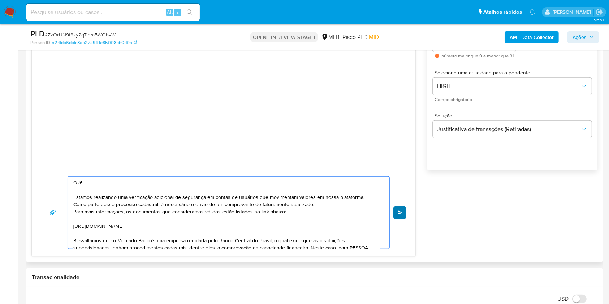
type textarea "Olá! Estamos realizando uma verificação adicional de segurança em contas de usu…"
click at [401, 215] on span "common.send" at bounding box center [399, 212] width 5 height 4
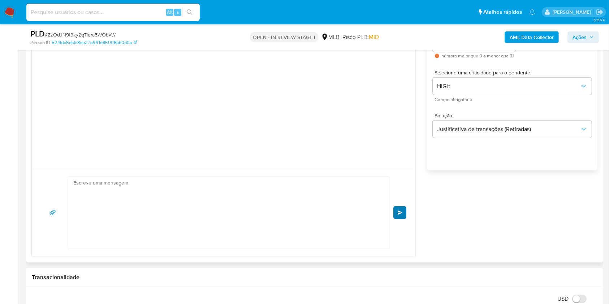
scroll to position [39, 0]
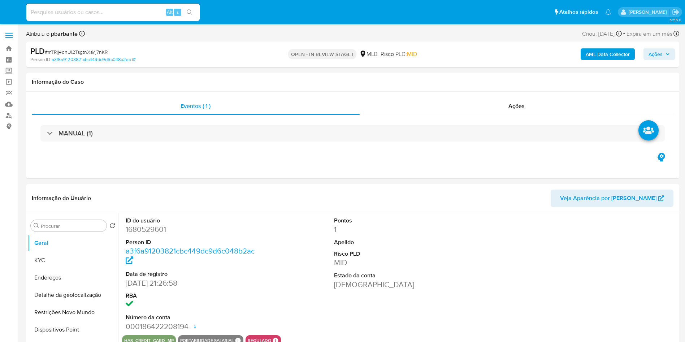
select select "10"
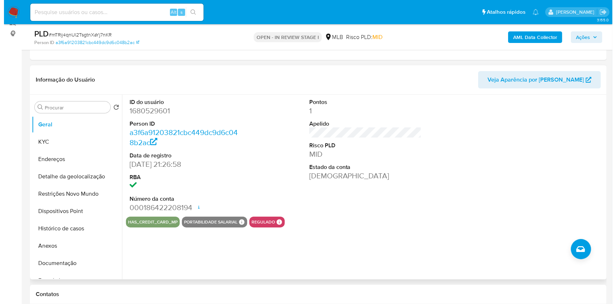
scroll to position [96, 0]
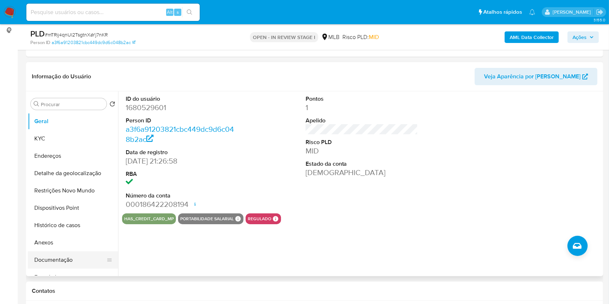
click at [68, 269] on button "Documentação" at bounding box center [70, 259] width 84 height 17
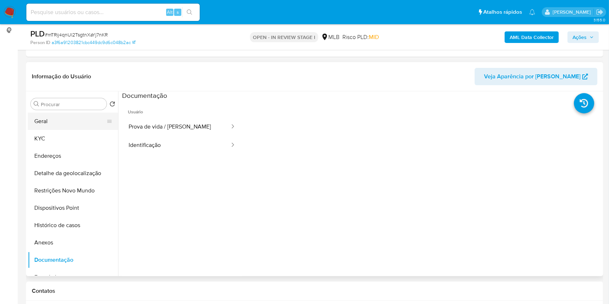
click at [53, 130] on button "Geral" at bounding box center [70, 121] width 84 height 17
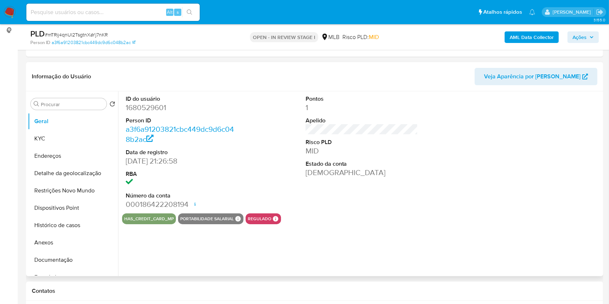
click at [144, 113] on dd "1680529601" at bounding box center [182, 108] width 113 height 10
copy dd "1680529601"
click at [71, 147] on button "KYC" at bounding box center [70, 138] width 84 height 17
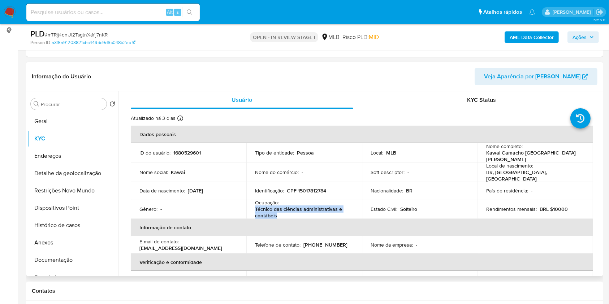
drag, startPoint x: 288, startPoint y: 222, endPoint x: 252, endPoint y: 215, distance: 37.3
click at [252, 215] on td "Ocupação : Técnico das ciências administrativas e contábeis" at bounding box center [304, 208] width 116 height 19
copy p "Técnico das ciências administrativas e contábeis"
click at [514, 39] on b "AML Data Collector" at bounding box center [531, 37] width 44 height 12
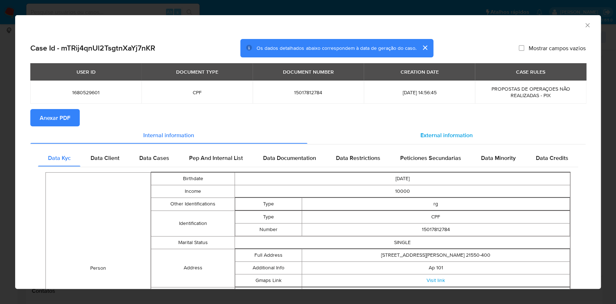
click at [455, 132] on span "External information" at bounding box center [447, 135] width 52 height 8
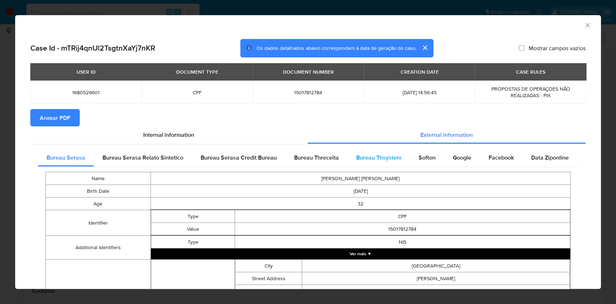
click at [388, 166] on div "Bureau Thsystem" at bounding box center [379, 157] width 62 height 17
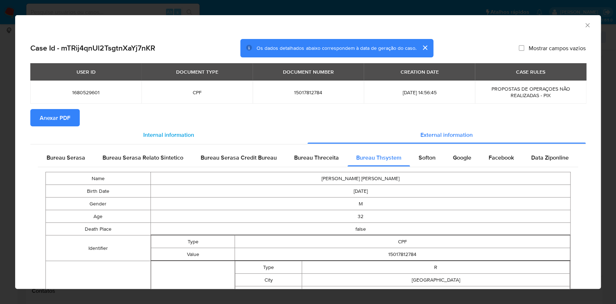
click at [56, 130] on div "Internal information" at bounding box center [168, 134] width 277 height 17
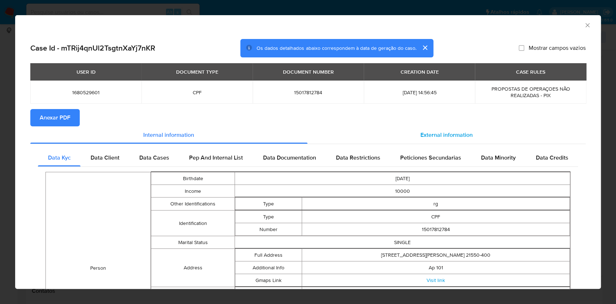
click at [453, 139] on span "External information" at bounding box center [447, 135] width 52 height 8
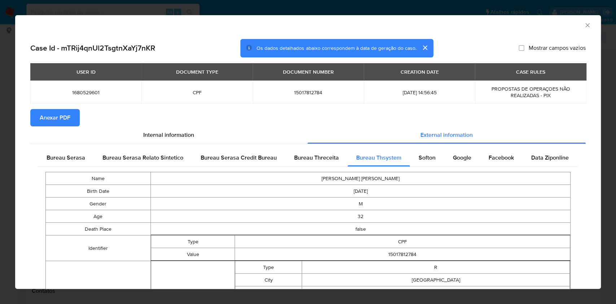
click at [64, 113] on span "Anexar PDF" at bounding box center [55, 118] width 31 height 16
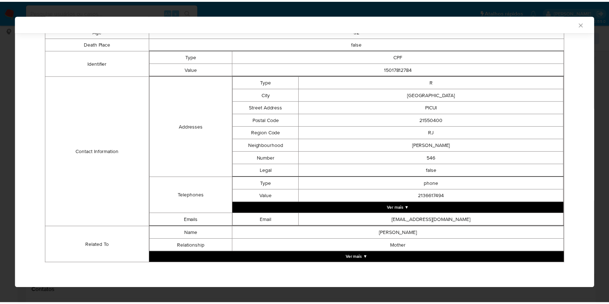
scroll to position [184, 0]
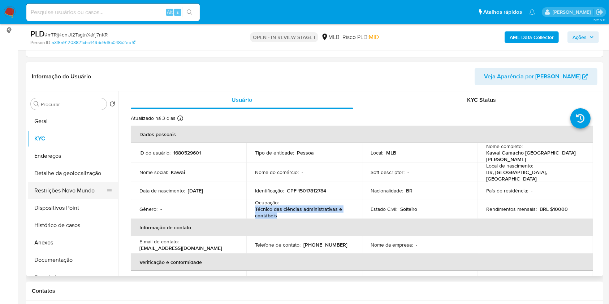
click at [44, 199] on button "Restrições Novo Mundo" at bounding box center [70, 190] width 84 height 17
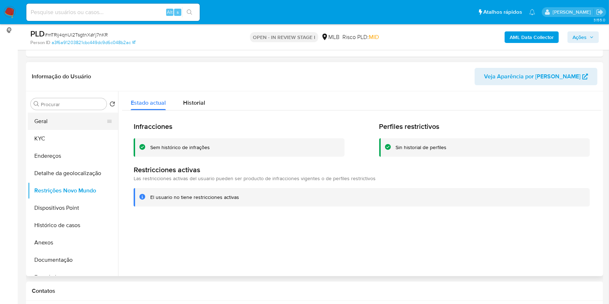
click at [55, 126] on button "Geral" at bounding box center [70, 121] width 84 height 17
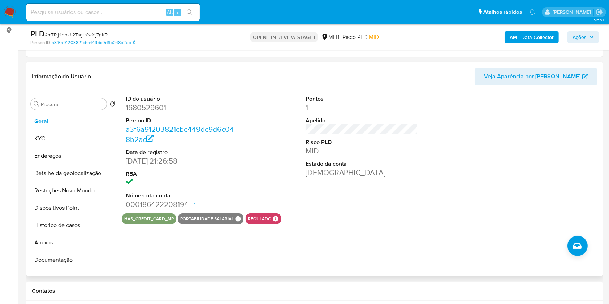
copy p "Técnico das ciências administrativas e contábeis"
click at [64, 143] on button "KYC" at bounding box center [70, 138] width 84 height 17
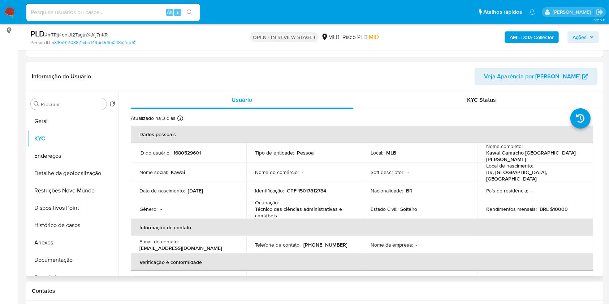
copy p "Técnico das ciências administrativas e contábeis"
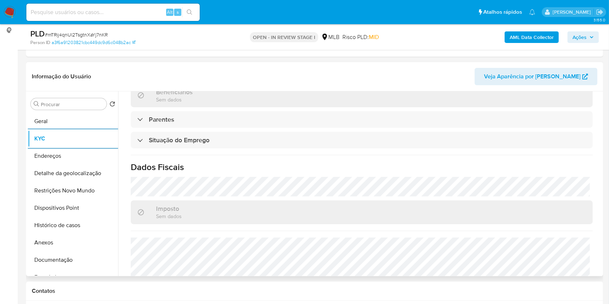
scroll to position [309, 0]
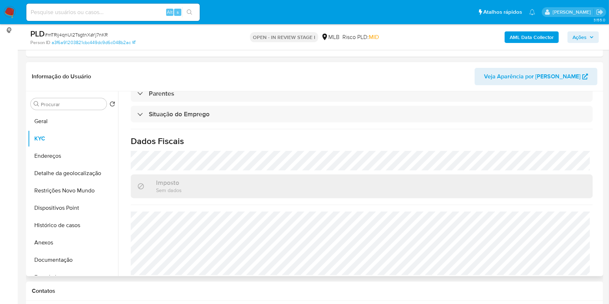
copy p "Técnico das ciências administrativas e contábeis"
click at [55, 182] on button "Detalhe da geolocalização" at bounding box center [70, 173] width 84 height 17
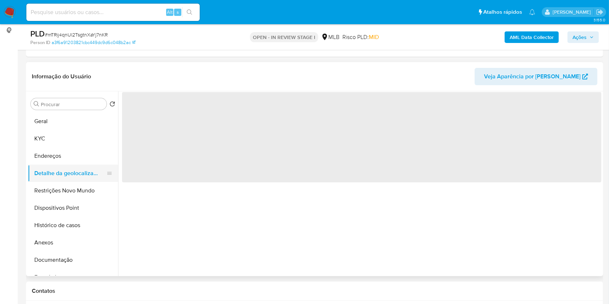
scroll to position [0, 0]
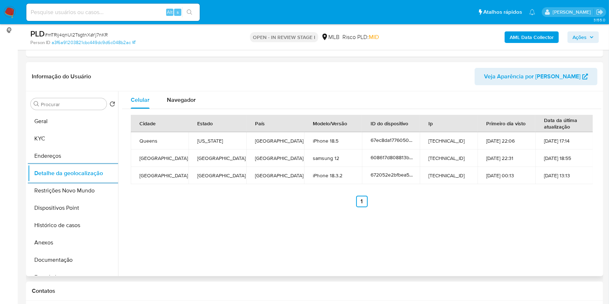
copy p "Técnico das ciências administrativas e contábeis"
click at [72, 214] on button "Dispositivos Point" at bounding box center [70, 207] width 84 height 17
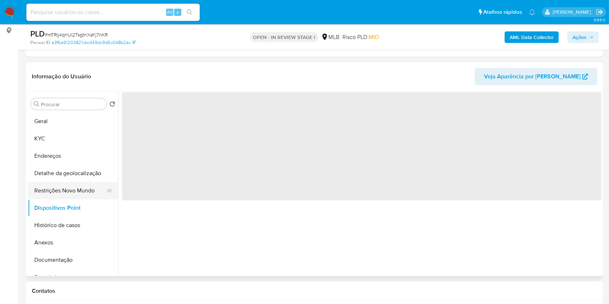
click at [74, 199] on button "Restrições Novo Mundo" at bounding box center [70, 190] width 84 height 17
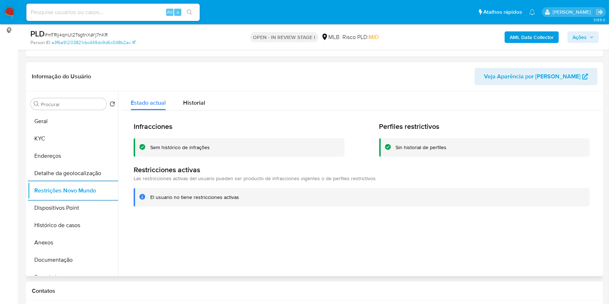
copy p "Técnico das ciências administrativas e contábeis"
click at [64, 211] on button "Dispositivos Point" at bounding box center [70, 207] width 84 height 17
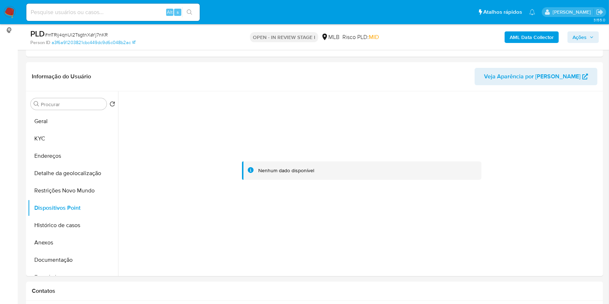
click at [587, 36] on span "Ações" at bounding box center [582, 37] width 21 height 10
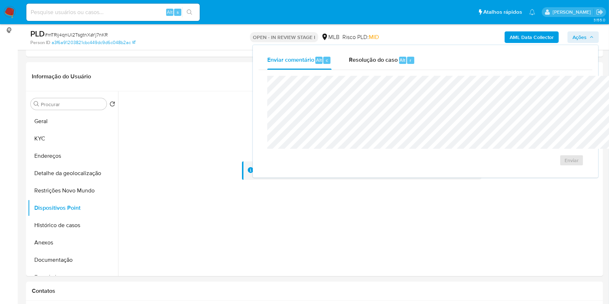
click at [332, 50] on div "Enviar comentário Alt c Resolução do caso Alt r Enviar" at bounding box center [425, 111] width 345 height 132
click at [349, 56] on span "Resolução do caso" at bounding box center [373, 60] width 49 height 8
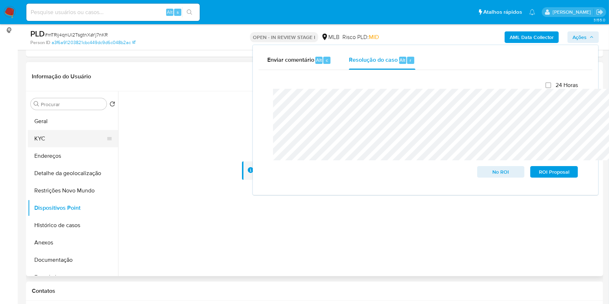
click at [80, 143] on button "KYC" at bounding box center [70, 138] width 84 height 17
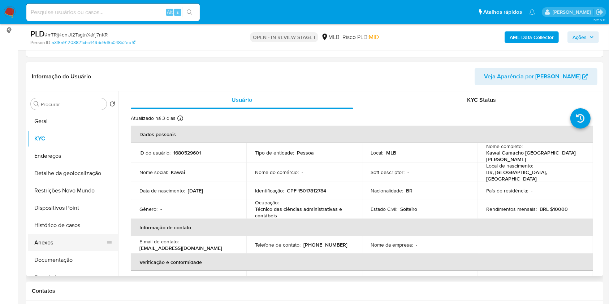
click at [51, 251] on button "Anexos" at bounding box center [70, 242] width 84 height 17
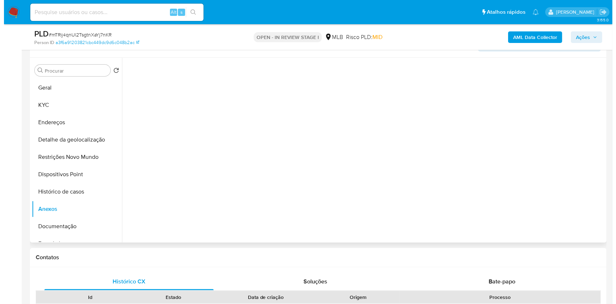
scroll to position [136, 0]
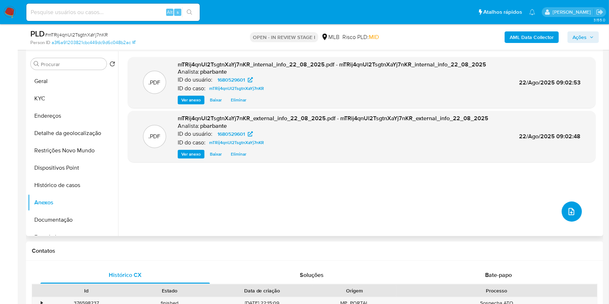
click at [571, 216] on icon "upload-file" at bounding box center [571, 211] width 9 height 9
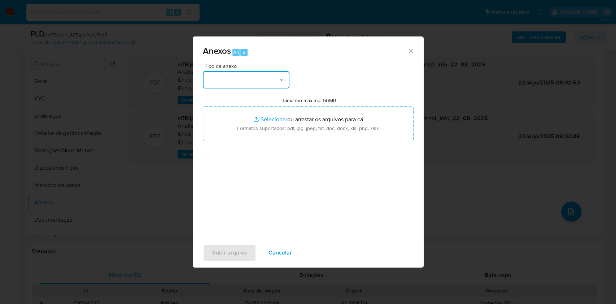
click at [244, 71] on button "button" at bounding box center [246, 79] width 87 height 17
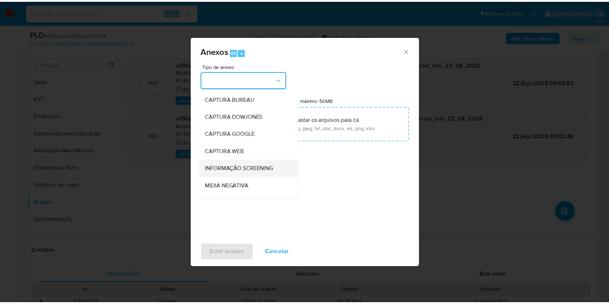
scroll to position [90, 0]
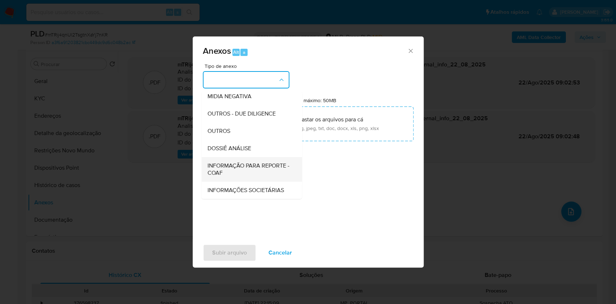
click at [239, 162] on span "INFORMAÇÃO PARA REPORTE - COAF" at bounding box center [249, 169] width 84 height 14
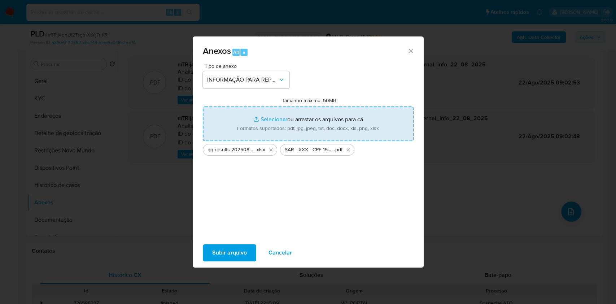
type input "C:\fakepath\Mulan 1680529601_2025_08_21_12_46_48.xlsx"
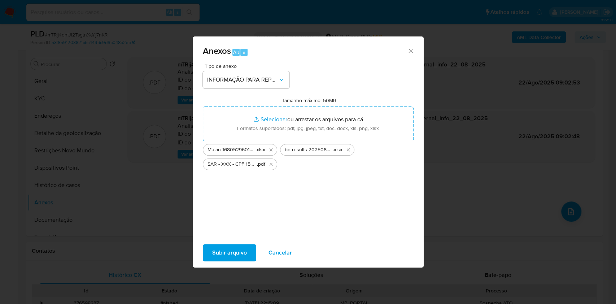
click at [227, 255] on span "Subir arquivo" at bounding box center [229, 253] width 35 height 16
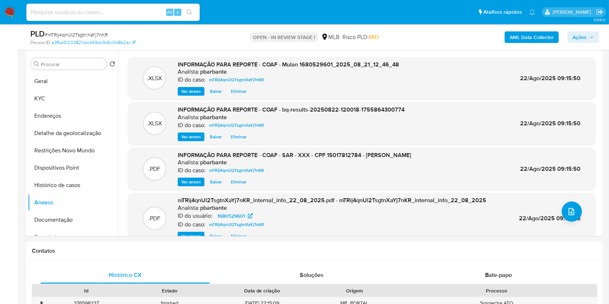
click at [575, 33] on span "Ações" at bounding box center [579, 37] width 14 height 12
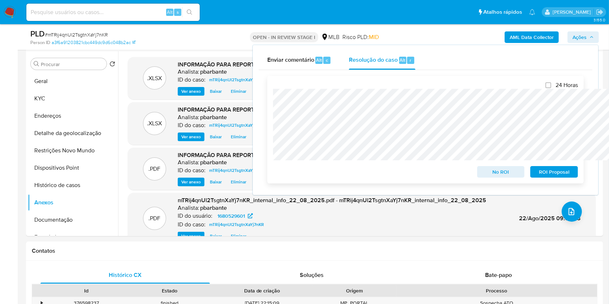
click at [541, 168] on span "ROI Proposal" at bounding box center [554, 172] width 38 height 10
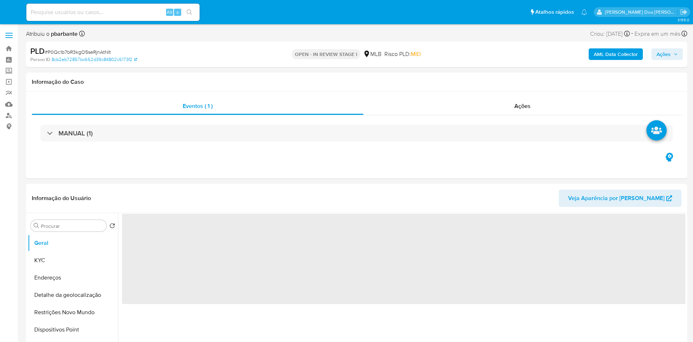
select select "10"
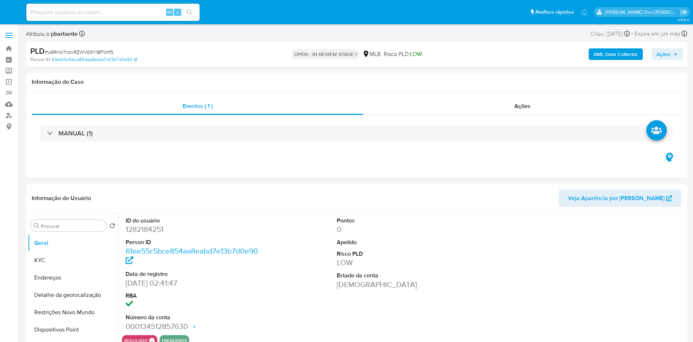
select select "10"
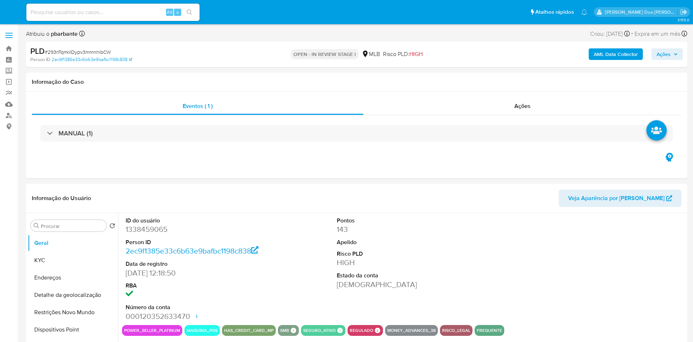
select select "10"
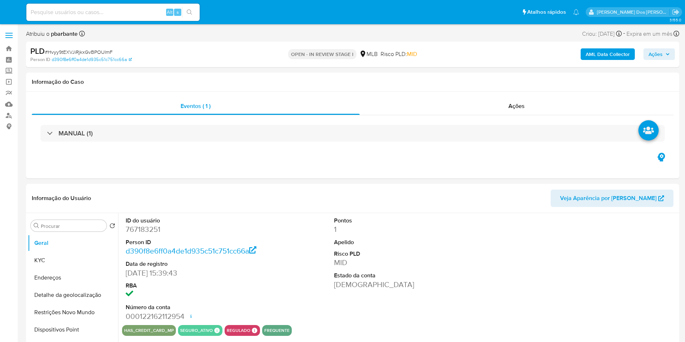
select select "10"
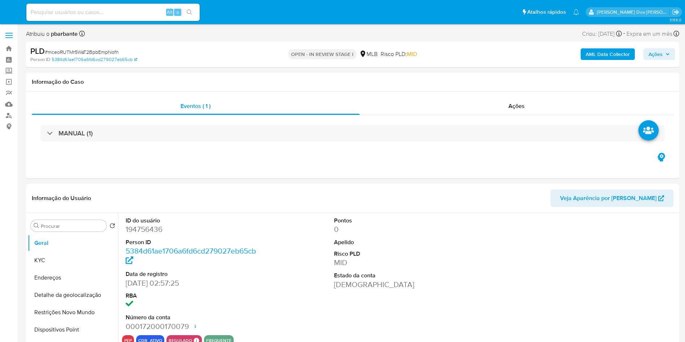
select select "10"
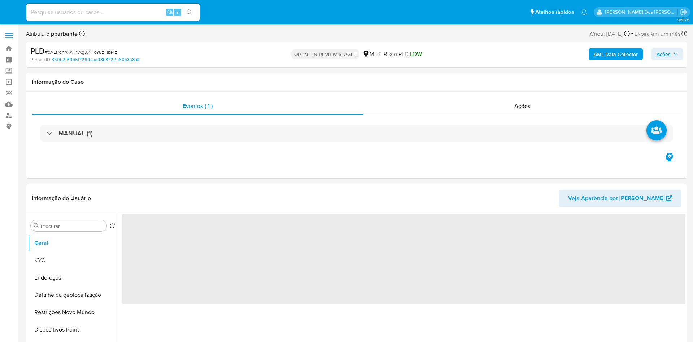
select select "10"
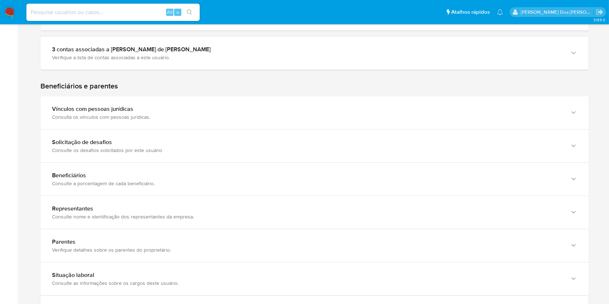
scroll to position [341, 0]
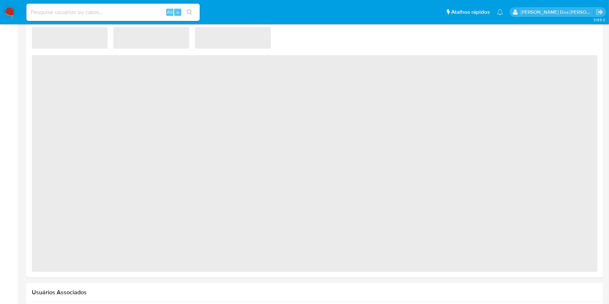
scroll to position [479, 0]
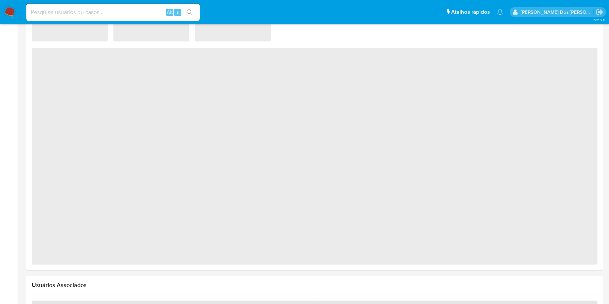
select select "10"
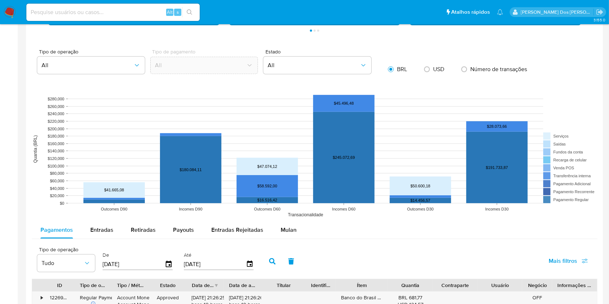
scroll to position [373, 0]
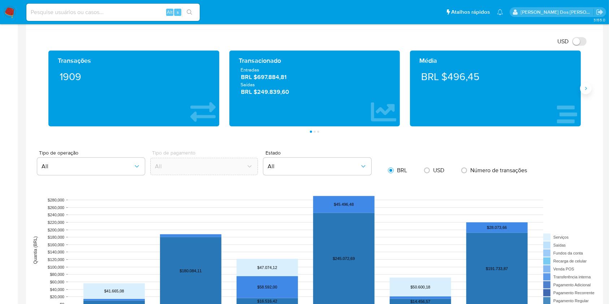
click at [585, 88] on icon "Siguiente" at bounding box center [586, 89] width 6 height 6
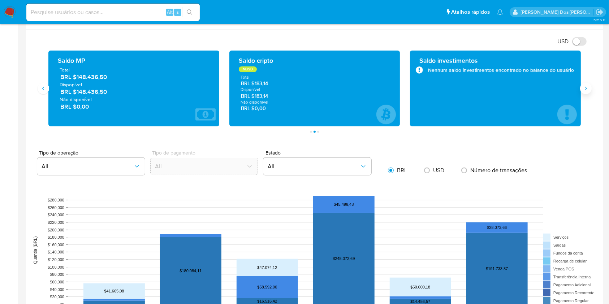
click at [585, 88] on icon "Siguiente" at bounding box center [586, 89] width 6 height 6
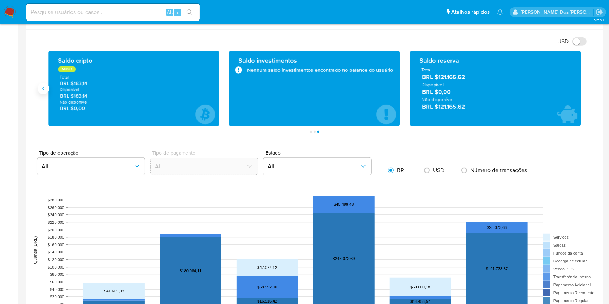
click at [44, 90] on icon "Anterior" at bounding box center [43, 89] width 6 height 6
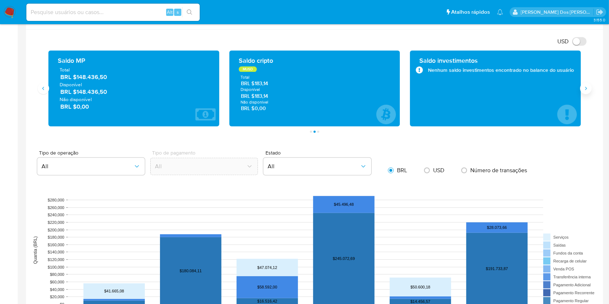
click at [586, 86] on icon "Siguiente" at bounding box center [586, 89] width 6 height 6
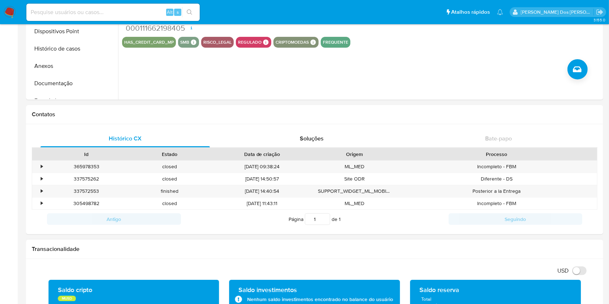
scroll to position [0, 0]
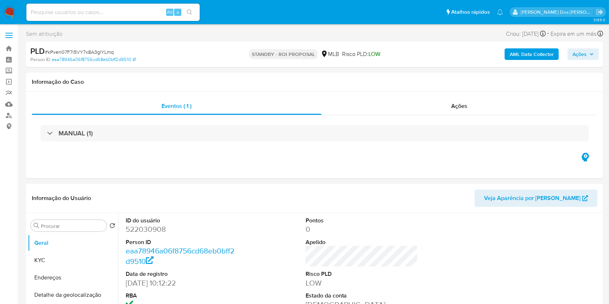
select select "10"
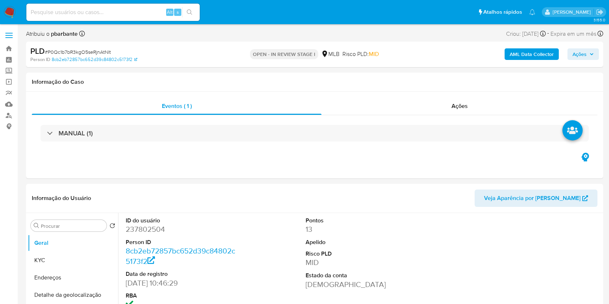
select select "10"
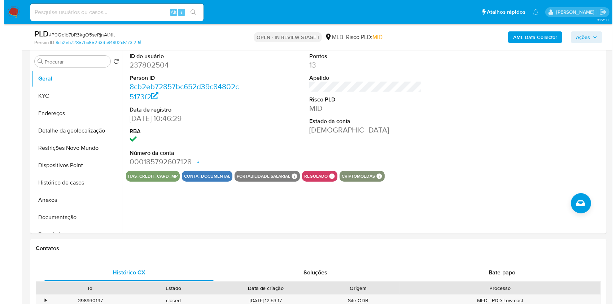
scroll to position [145, 0]
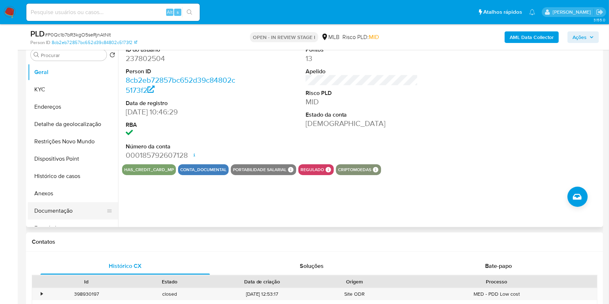
click at [61, 219] on button "Documentação" at bounding box center [70, 210] width 84 height 17
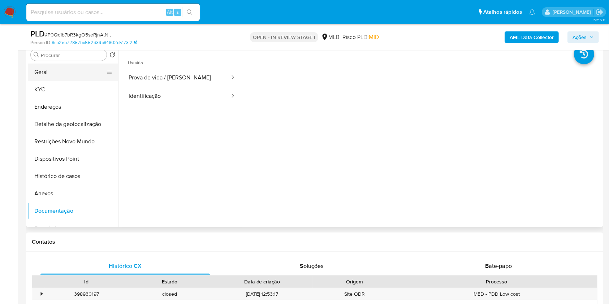
click at [62, 81] on button "Geral" at bounding box center [70, 72] width 84 height 17
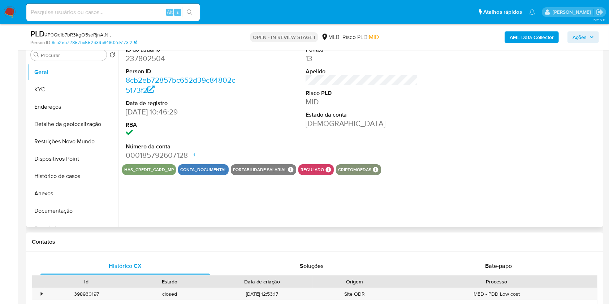
click at [150, 64] on dd "237802504" at bounding box center [182, 58] width 113 height 10
copy dd "237802504"
click at [63, 98] on button "KYC" at bounding box center [70, 89] width 84 height 17
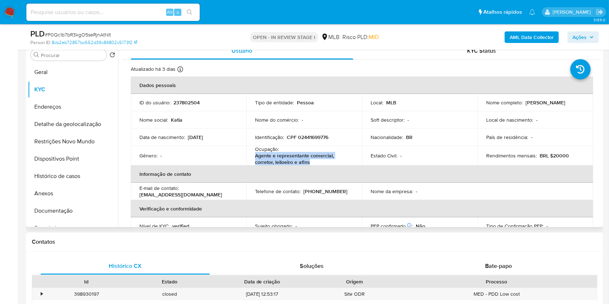
drag, startPoint x: 312, startPoint y: 174, endPoint x: 249, endPoint y: 166, distance: 63.0
click at [249, 165] on td "Ocupação : Agente e representante comercial, corretor, leiloeiro e afins" at bounding box center [304, 155] width 116 height 19
copy p "Agente e representante comercial, corretor, leiloeiro e afins"
click at [74, 219] on button "Documentação" at bounding box center [70, 210] width 84 height 17
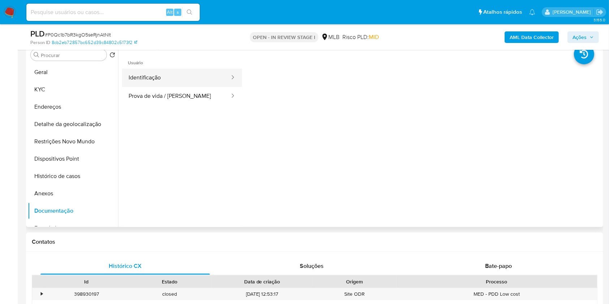
click at [170, 87] on button "Identificação" at bounding box center [176, 78] width 108 height 18
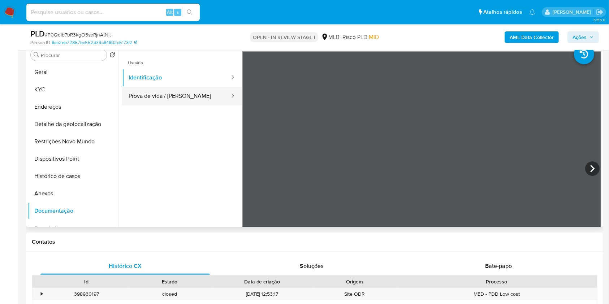
click at [166, 100] on button "Prova de vida / Selfie" at bounding box center [176, 96] width 108 height 18
click at [537, 41] on b "AML Data Collector" at bounding box center [531, 37] width 44 height 12
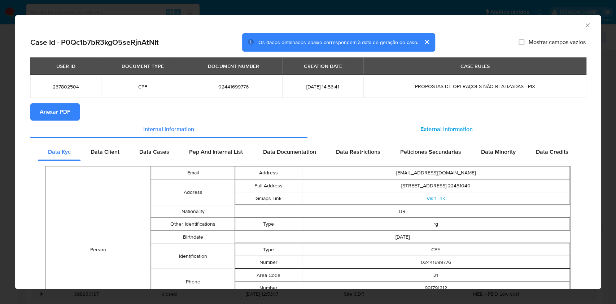
click at [451, 132] on span "External information" at bounding box center [447, 129] width 52 height 8
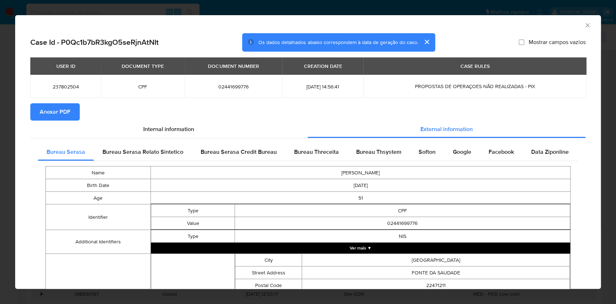
click at [55, 119] on span "Anexar PDF" at bounding box center [55, 112] width 31 height 16
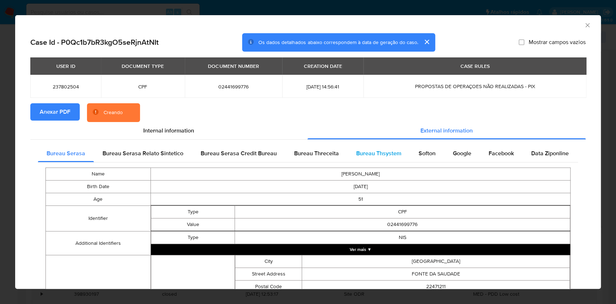
click at [378, 157] on span "Bureau Thsystem" at bounding box center [378, 153] width 45 height 8
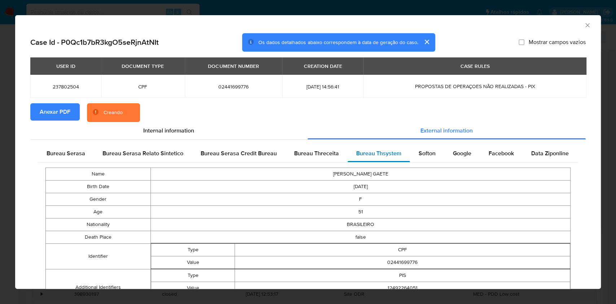
scroll to position [359, 0]
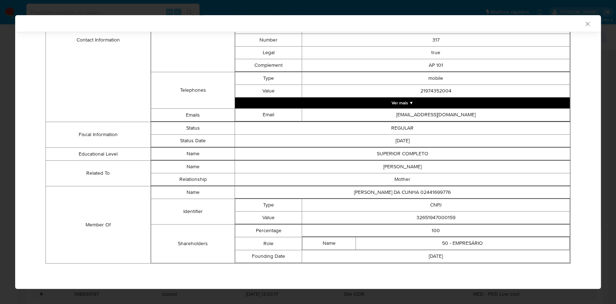
click at [432, 225] on td "100" at bounding box center [436, 231] width 268 height 13
click at [435, 220] on td "32651947000159" at bounding box center [436, 218] width 268 height 13
copy td "32651947000159"
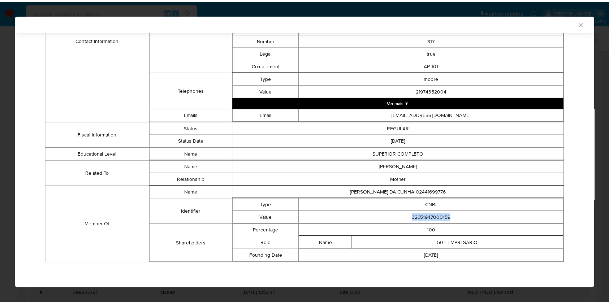
scroll to position [358, 0]
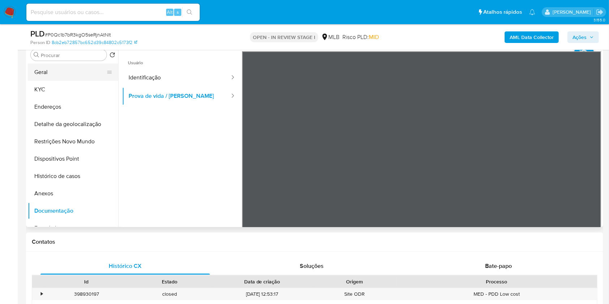
click at [69, 79] on button "Geral" at bounding box center [70, 72] width 84 height 17
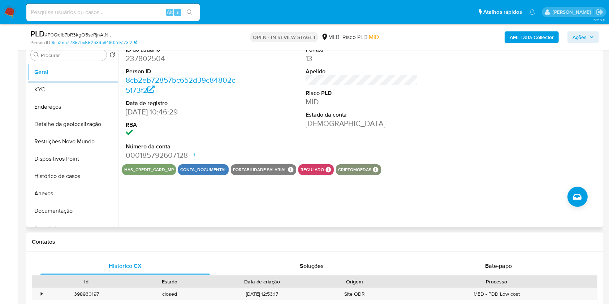
copy td "32651947000159"
click at [56, 98] on button "KYC" at bounding box center [70, 89] width 84 height 17
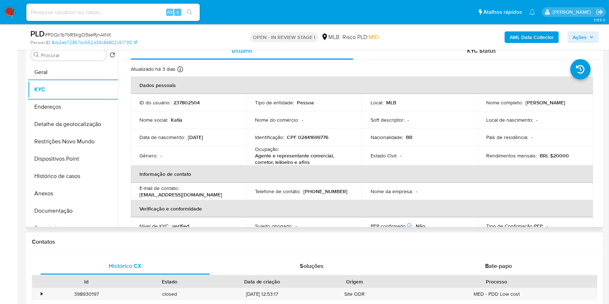
copy td "32651947000159"
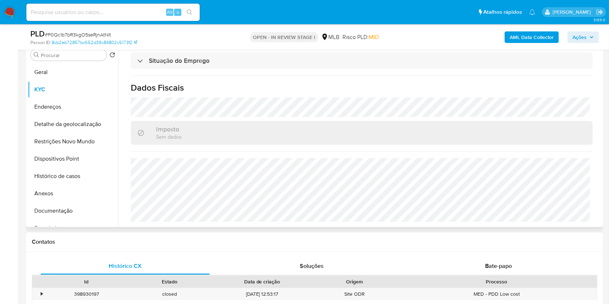
copy td "32651947000159"
click at [63, 133] on button "Detalhe da geolocalização" at bounding box center [70, 124] width 84 height 17
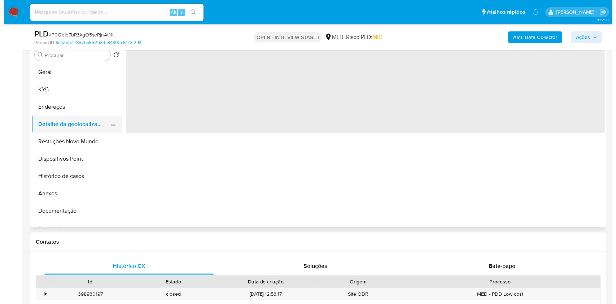
scroll to position [0, 0]
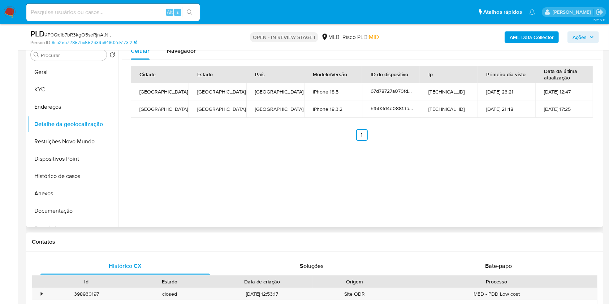
copy td "32651947000159"
click at [55, 148] on button "Restrições Novo Mundo" at bounding box center [70, 141] width 84 height 17
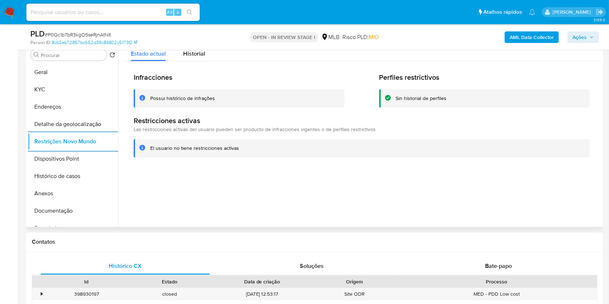
copy td "32651947000159"
click at [74, 167] on button "Dispositivos Point" at bounding box center [70, 158] width 84 height 17
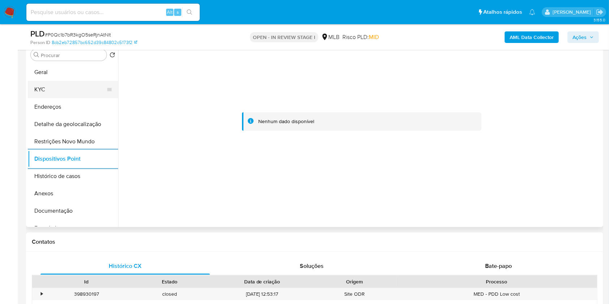
click at [47, 97] on button "KYC" at bounding box center [70, 89] width 84 height 17
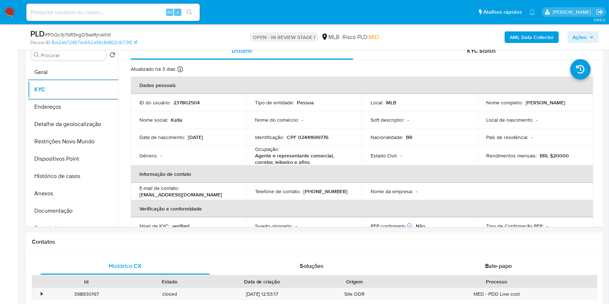
drag, startPoint x: 589, startPoint y: 35, endPoint x: 503, endPoint y: 38, distance: 86.3
click at [589, 35] on icon "button" at bounding box center [591, 37] width 4 height 4
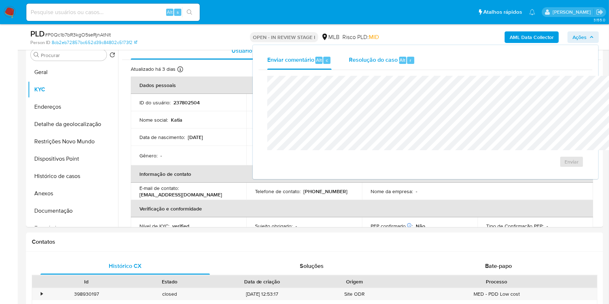
click at [349, 61] on span "Resolução do caso" at bounding box center [373, 60] width 49 height 8
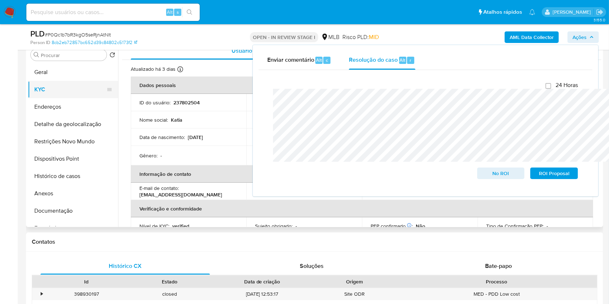
click at [49, 98] on button "KYC" at bounding box center [70, 89] width 84 height 17
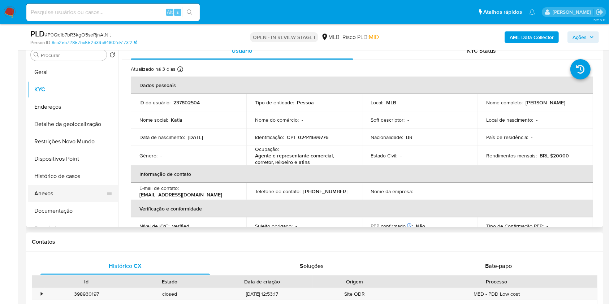
click at [61, 201] on button "Anexos" at bounding box center [70, 193] width 84 height 17
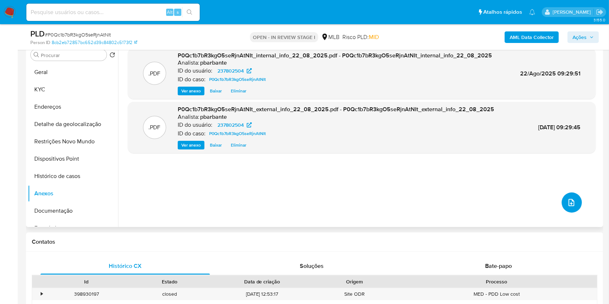
click at [568, 207] on icon "upload-file" at bounding box center [571, 202] width 9 height 9
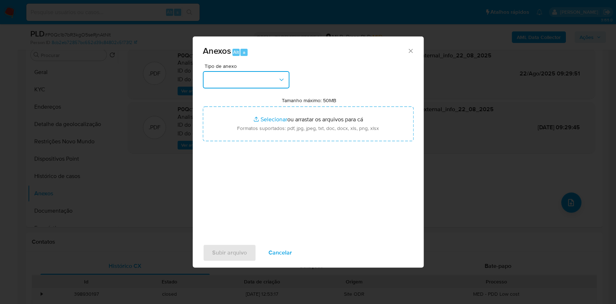
click at [220, 71] on button "button" at bounding box center [246, 79] width 87 height 17
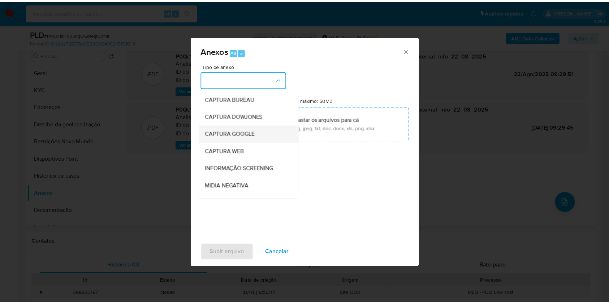
scroll to position [90, 0]
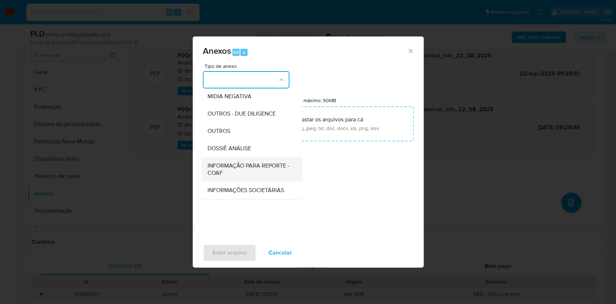
click at [218, 162] on span "INFORMAÇÃO PARA REPORTE - COAF" at bounding box center [249, 169] width 84 height 14
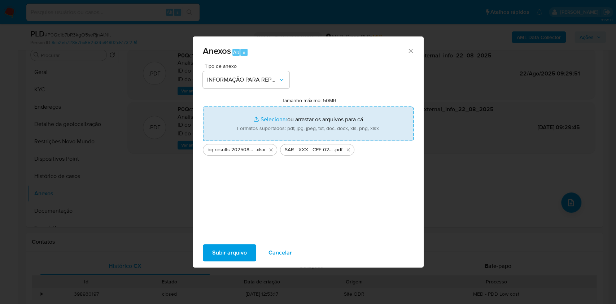
type input "C:\fakepath\Mulan 237802504_2025_08_21_12_39_44.xlsx"
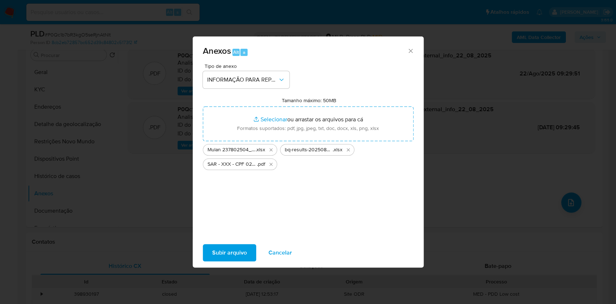
click at [214, 254] on span "Subir arquivo" at bounding box center [229, 253] width 35 height 16
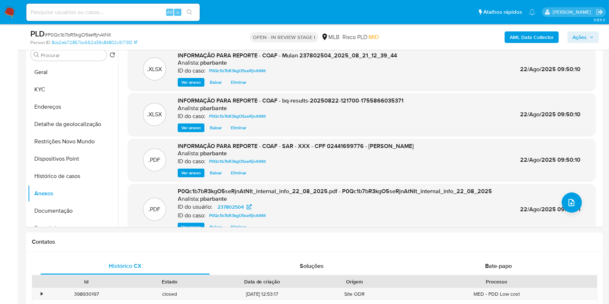
click at [586, 38] on span "Ações" at bounding box center [579, 37] width 14 height 12
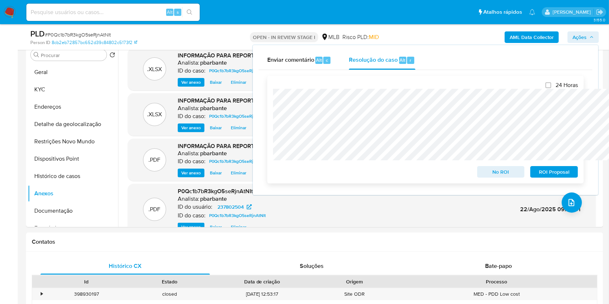
click at [548, 172] on span "ROI Proposal" at bounding box center [554, 172] width 38 height 10
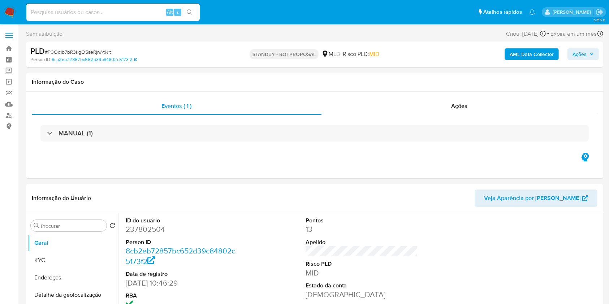
select select "10"
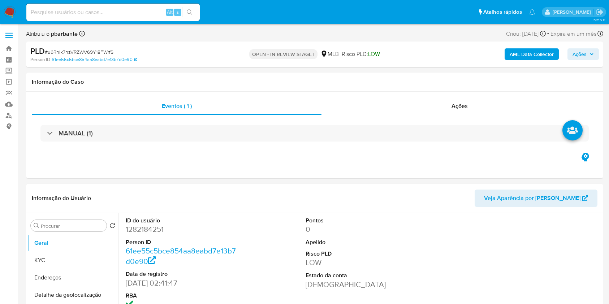
select select "10"
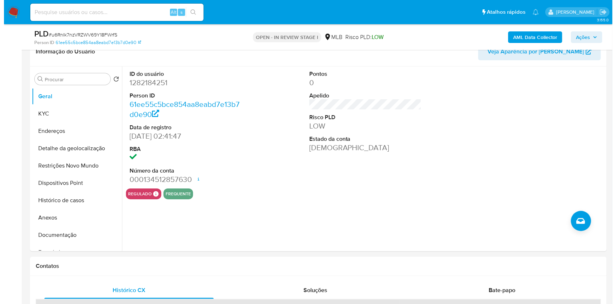
scroll to position [110, 0]
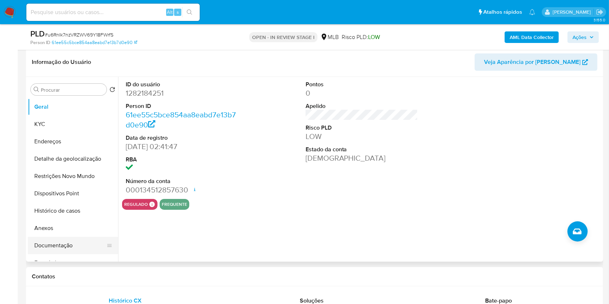
click at [58, 249] on button "Documentação" at bounding box center [70, 245] width 84 height 17
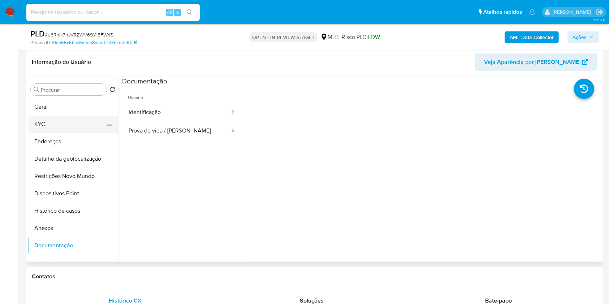
click at [86, 130] on button "KYC" at bounding box center [70, 124] width 84 height 17
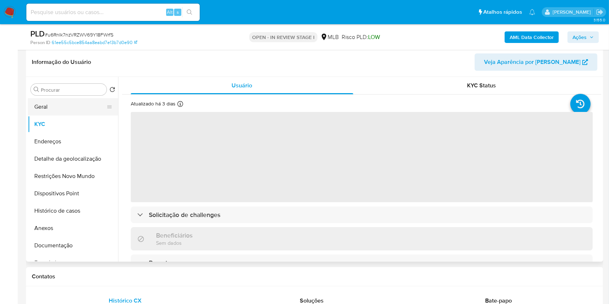
click at [87, 116] on button "Geral" at bounding box center [70, 106] width 84 height 17
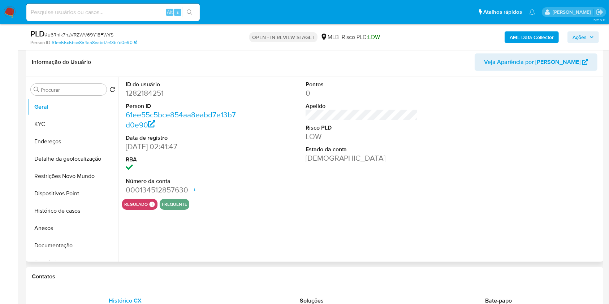
click at [160, 98] on dd "1282184251" at bounding box center [182, 93] width 113 height 10
copy dd "1282184251"
click at [533, 40] on b "AML Data Collector" at bounding box center [531, 37] width 44 height 12
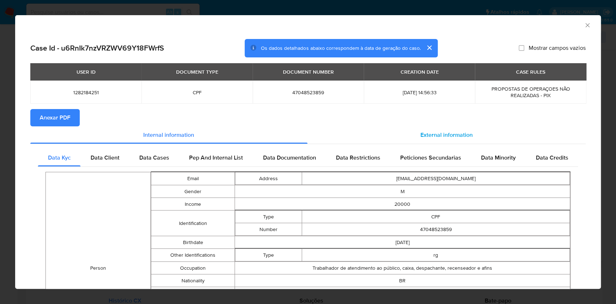
click at [466, 140] on div "External information" at bounding box center [447, 134] width 279 height 17
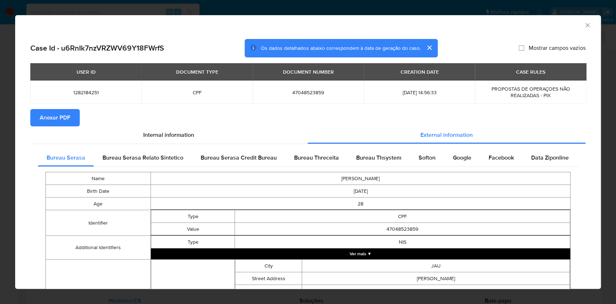
click at [62, 122] on span "Anexar PDF" at bounding box center [55, 118] width 31 height 16
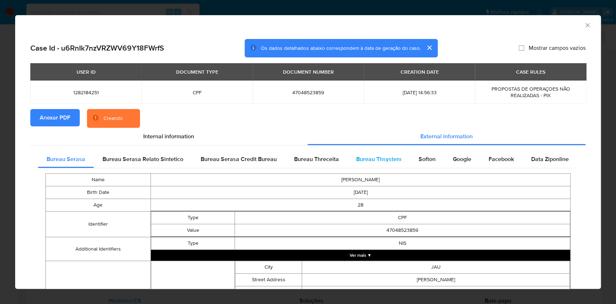
click at [391, 165] on div "Bureau Thsystem" at bounding box center [379, 159] width 62 height 17
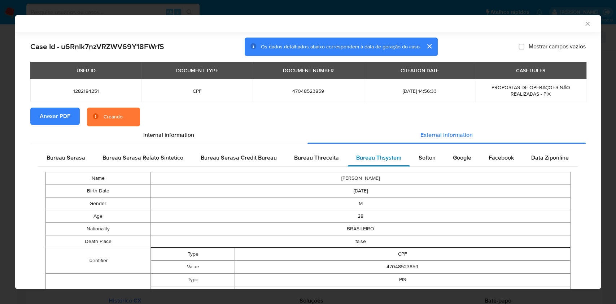
scroll to position [517, 0]
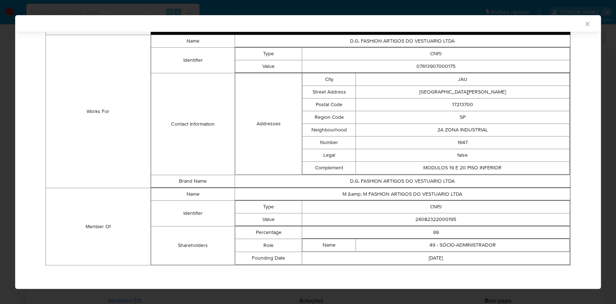
click at [433, 226] on td "99" at bounding box center [436, 232] width 268 height 13
click at [445, 215] on td "24082322000195" at bounding box center [436, 219] width 268 height 13
copy td "24082322000195"
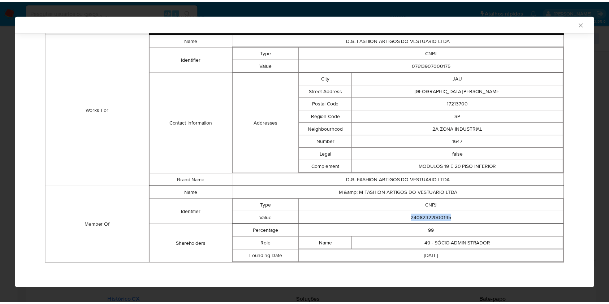
scroll to position [515, 0]
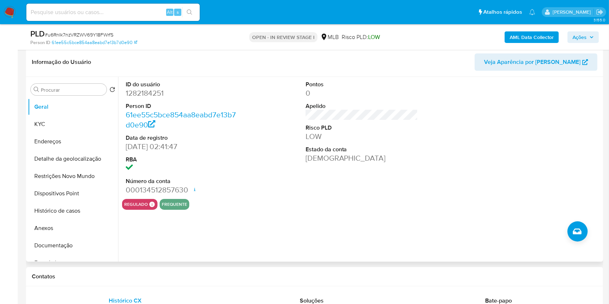
click at [251, 176] on div "ID do usuário 1282184251 Person ID 61ee55c5bce854aa8eabd7e13b7d0e90 Data de reg…" at bounding box center [361, 138] width 479 height 122
click at [60, 133] on button "KYC" at bounding box center [70, 124] width 84 height 17
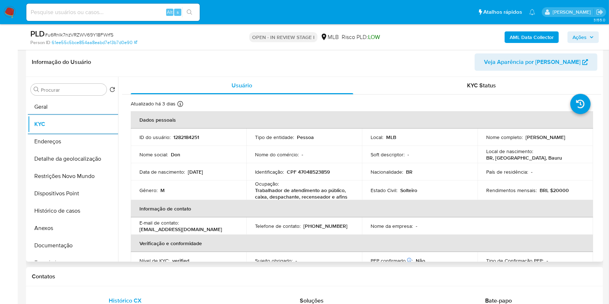
scroll to position [309, 0]
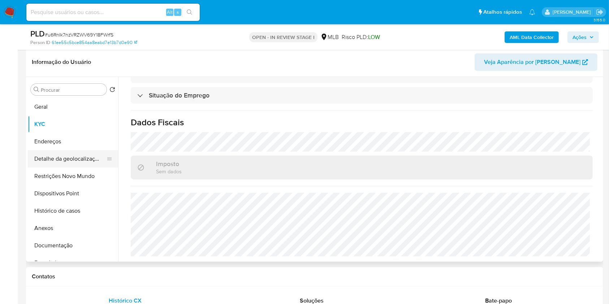
click at [43, 167] on button "Detalhe da geolocalização" at bounding box center [70, 158] width 84 height 17
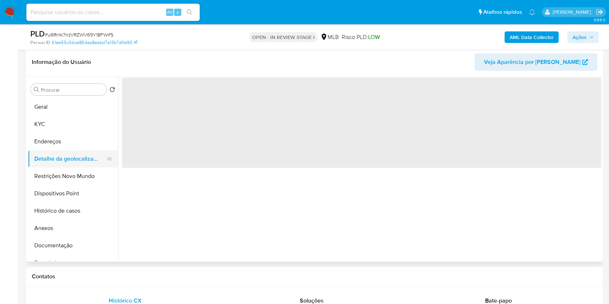
scroll to position [0, 0]
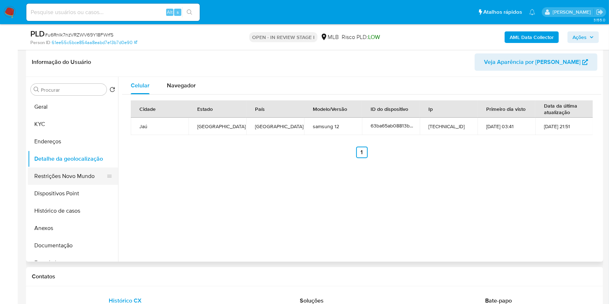
click at [48, 184] on button "Restrições Novo Mundo" at bounding box center [70, 175] width 84 height 17
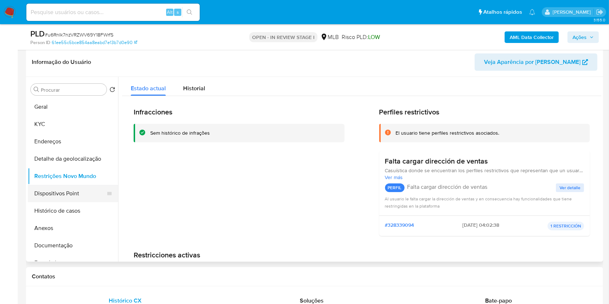
click at [43, 202] on button "Dispositivos Point" at bounding box center [70, 193] width 84 height 17
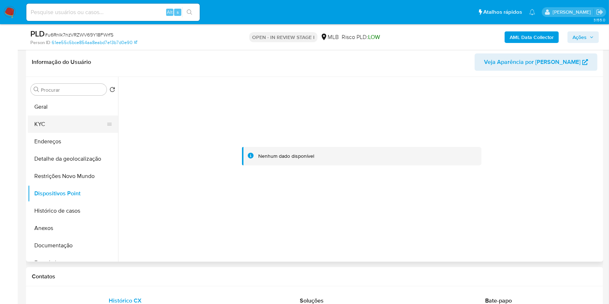
click at [58, 133] on button "KYC" at bounding box center [70, 124] width 84 height 17
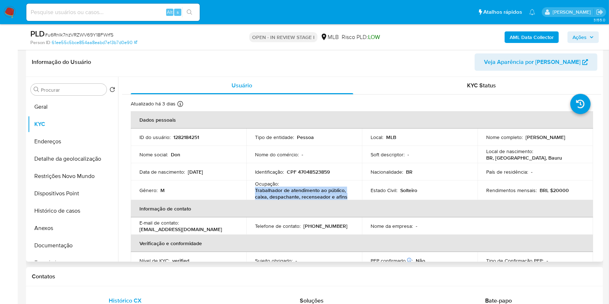
drag, startPoint x: 348, startPoint y: 209, endPoint x: 247, endPoint y: 200, distance: 101.1
click at [247, 200] on td "Ocupação : Trabalhador de atendimento ao público, caixa, despachante, recensead…" at bounding box center [304, 189] width 116 height 19
click at [583, 37] on span "Ações" at bounding box center [579, 37] width 14 height 12
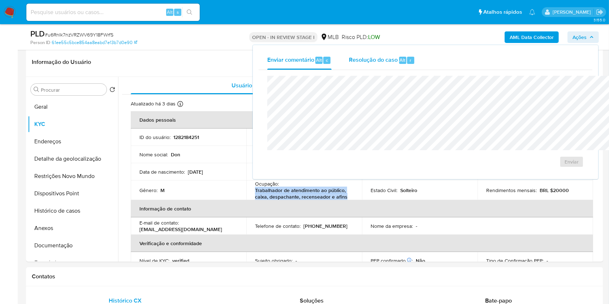
click at [375, 52] on button "Resolução do caso Alt r" at bounding box center [381, 60] width 83 height 19
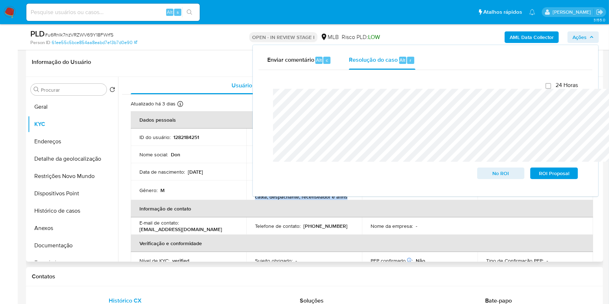
drag, startPoint x: 346, startPoint y: 206, endPoint x: 255, endPoint y: 201, distance: 91.5
click at [255, 200] on p "Trabalhador de atendimento ao público, caixa, despachante, recenseador e afins" at bounding box center [302, 193] width 95 height 13
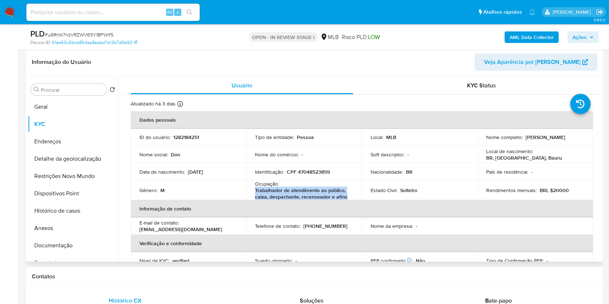
copy p "Trabalhador de atendimento ao público, caixa, despachante, recenseador e afins"
click at [590, 29] on div "AML Data Collector Ações" at bounding box center [504, 37] width 187 height 17
click at [585, 43] on div "AML Data Collector Ações" at bounding box center [504, 37] width 187 height 17
click at [586, 40] on span "Ações" at bounding box center [582, 37] width 21 height 10
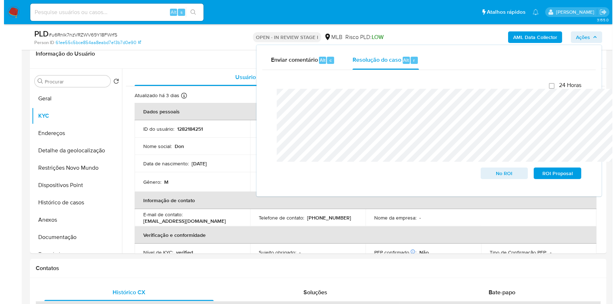
scroll to position [142, 0]
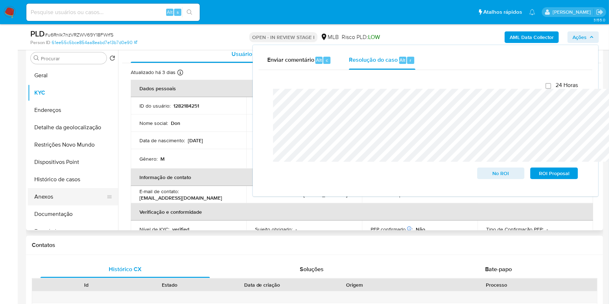
click at [62, 205] on button "Anexos" at bounding box center [70, 196] width 84 height 17
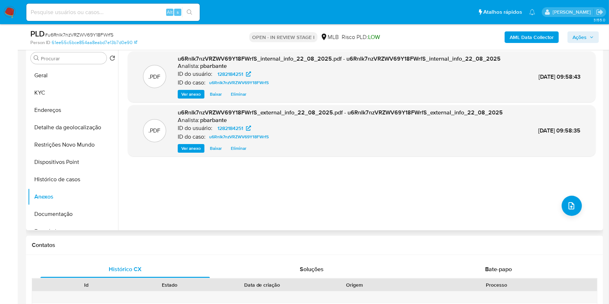
click at [553, 225] on div ".PDF u6RnIk7nzVRZWV69Y18FWrfS_internal_info_22_08_2025.pdf - u6RnIk7nzVRZWV69Y1…" at bounding box center [361, 137] width 467 height 173
click at [574, 216] on button "upload-file" at bounding box center [571, 206] width 20 height 20
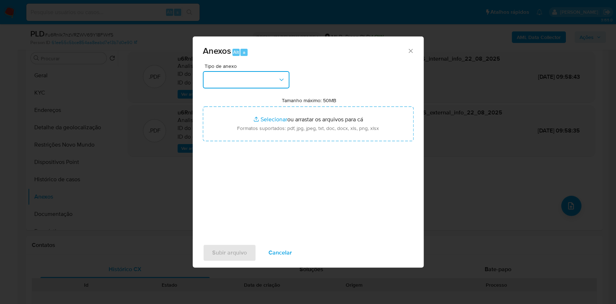
click at [280, 76] on icon "button" at bounding box center [281, 79] width 7 height 7
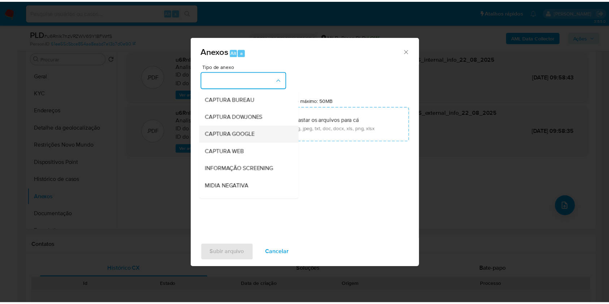
scroll to position [90, 0]
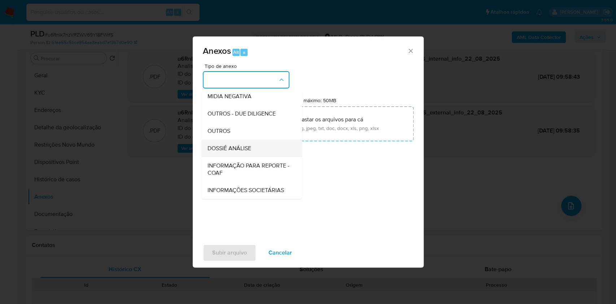
click at [234, 145] on span "DOSSIÊ ANÁLISE" at bounding box center [229, 148] width 44 height 7
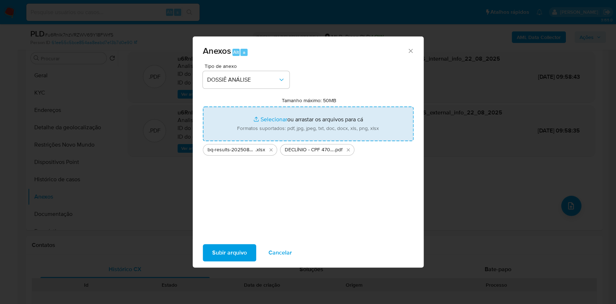
type input "C:\fakepath\Mulan 1282184251_2025_08_21_12_50_05.xlsx"
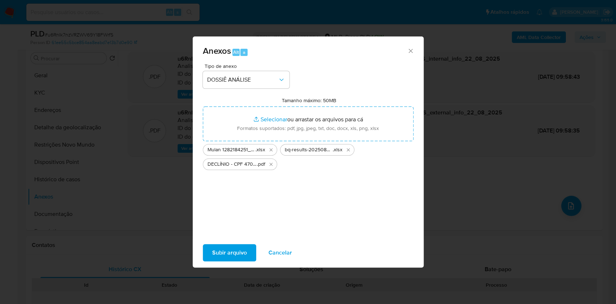
click at [212, 261] on span "Subir arquivo" at bounding box center [229, 253] width 35 height 16
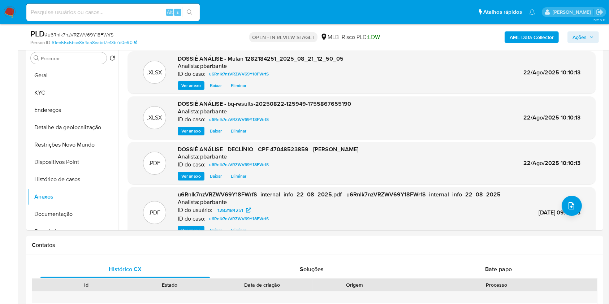
click at [584, 35] on span "Ações" at bounding box center [579, 37] width 14 height 12
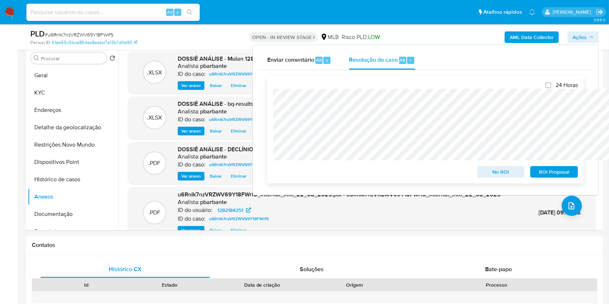
click at [498, 173] on span "No ROI" at bounding box center [501, 172] width 38 height 10
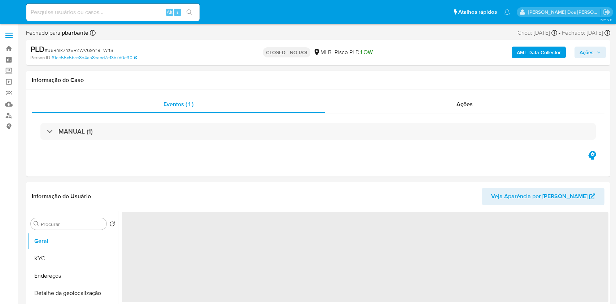
select select "10"
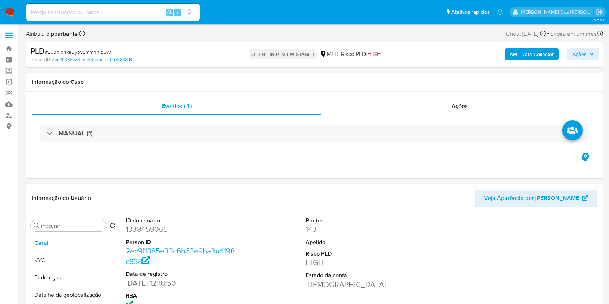
select select "10"
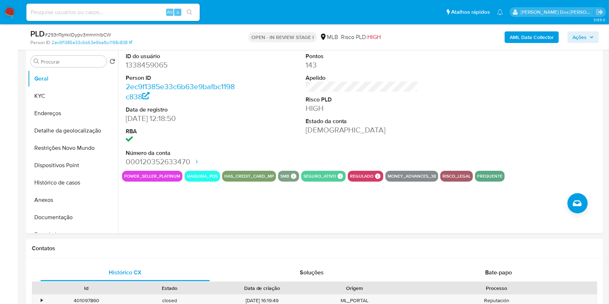
scroll to position [139, 0]
click at [139, 70] on dd "1338459065" at bounding box center [182, 65] width 113 height 10
copy dd "1338459065"
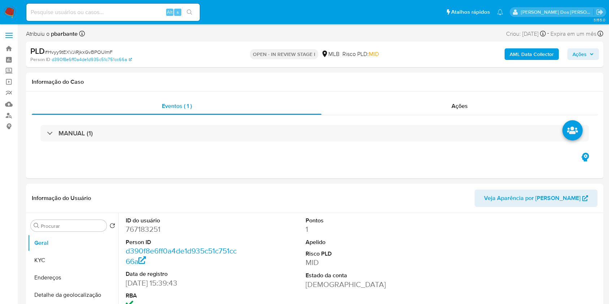
select select "10"
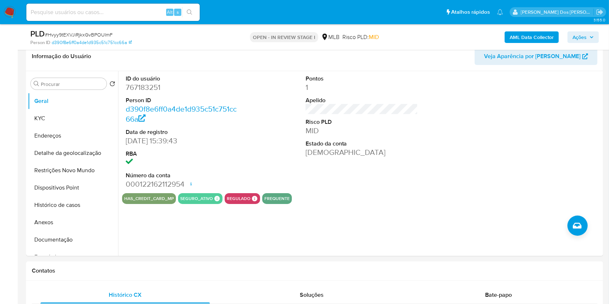
scroll to position [120, 0]
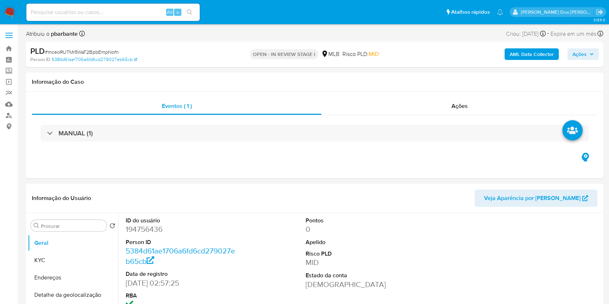
select select "10"
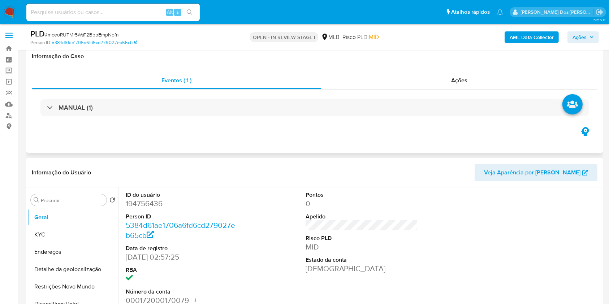
scroll to position [182, 0]
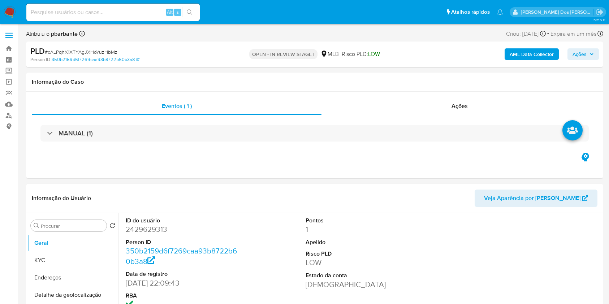
select select "10"
